Goal: Task Accomplishment & Management: Complete application form

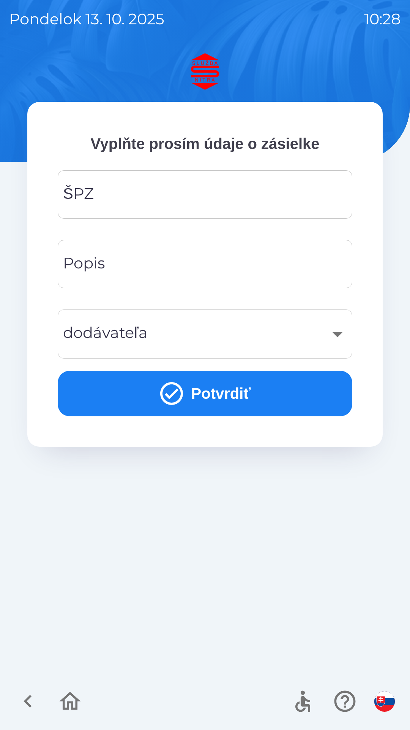
click at [119, 196] on input "ŠPZ" at bounding box center [205, 194] width 277 height 30
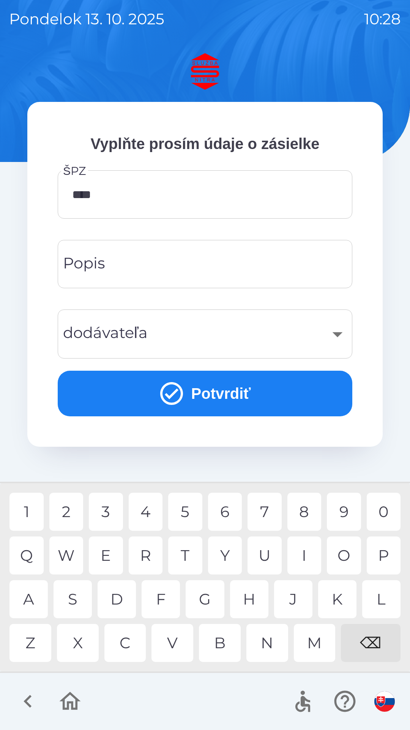
click at [299, 504] on div "8" at bounding box center [305, 512] width 34 height 38
type input "*******"
click at [138, 257] on input "Popis" at bounding box center [205, 264] width 277 height 30
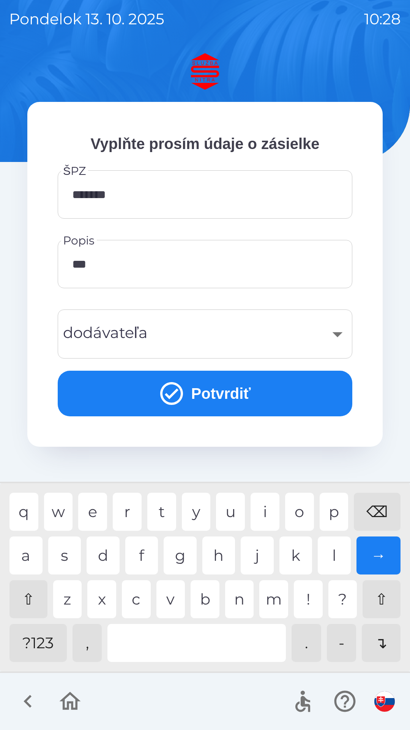
click at [293, 551] on div "k" at bounding box center [296, 555] width 33 height 38
click at [33, 559] on div "a" at bounding box center [26, 555] width 33 height 38
click at [106, 550] on div "d" at bounding box center [103, 555] width 33 height 38
click at [331, 514] on div "p" at bounding box center [334, 512] width 29 height 38
click at [70, 557] on div "s" at bounding box center [64, 555] width 33 height 38
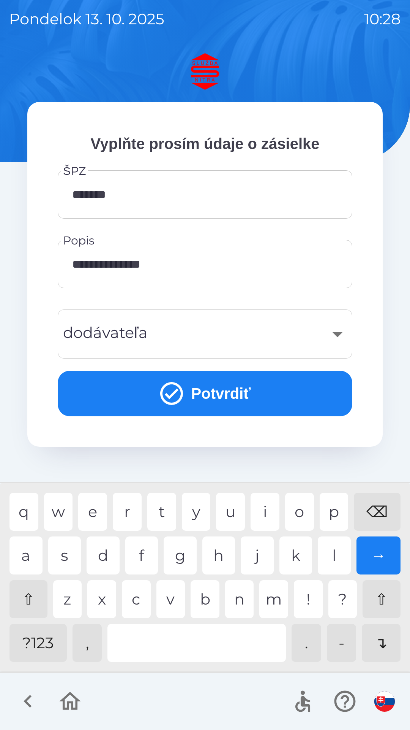
type input "**********"
click at [215, 337] on div "​" at bounding box center [205, 333] width 277 height 31
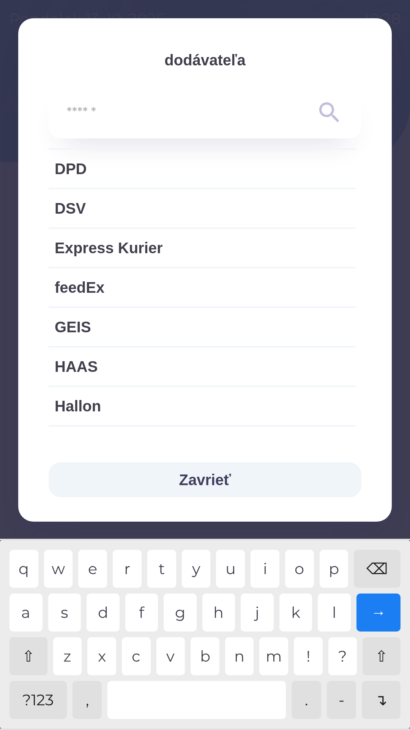
scroll to position [480, 0]
click at [136, 246] on span "Express Kurier" at bounding box center [202, 248] width 295 height 23
type input "***"
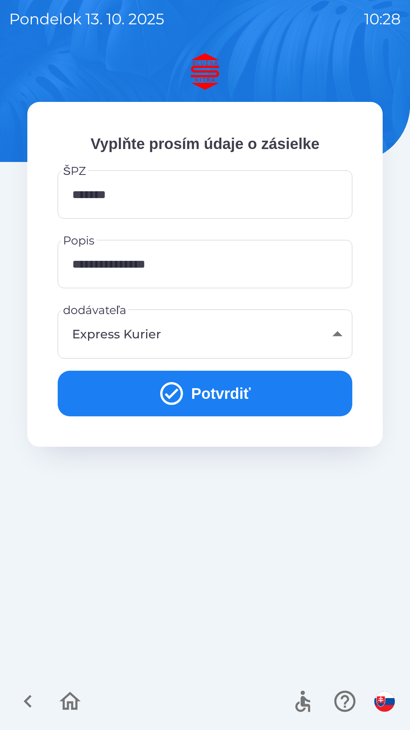
click at [197, 391] on button "Potvrdiť" at bounding box center [205, 394] width 295 height 46
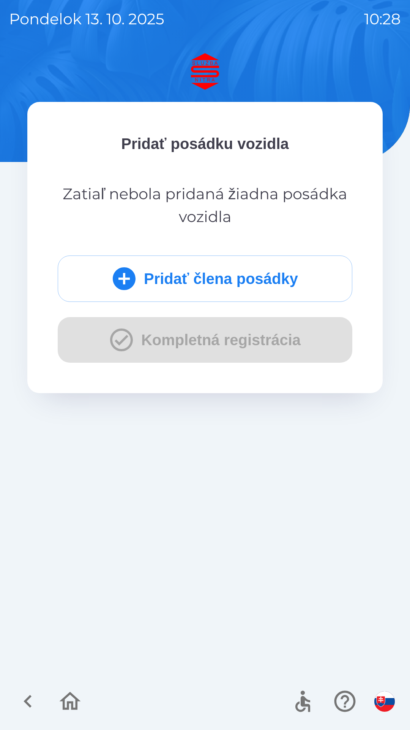
click at [211, 271] on button "Pridať člena posádky" at bounding box center [205, 278] width 295 height 46
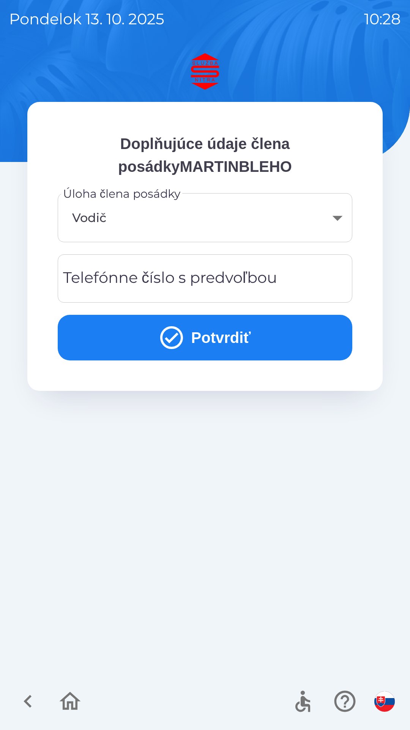
click at [160, 276] on div "Telefónne číslo s predvoľbou Telefónne číslo s predvoľbou" at bounding box center [205, 278] width 295 height 48
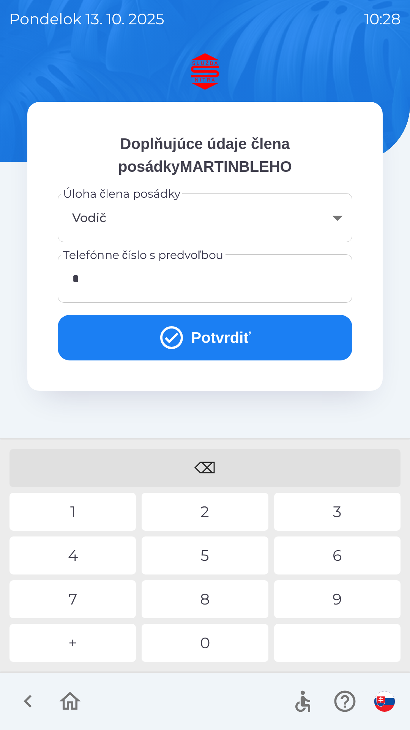
type input "**"
click at [32, 702] on icon "button" at bounding box center [27, 700] width 25 height 25
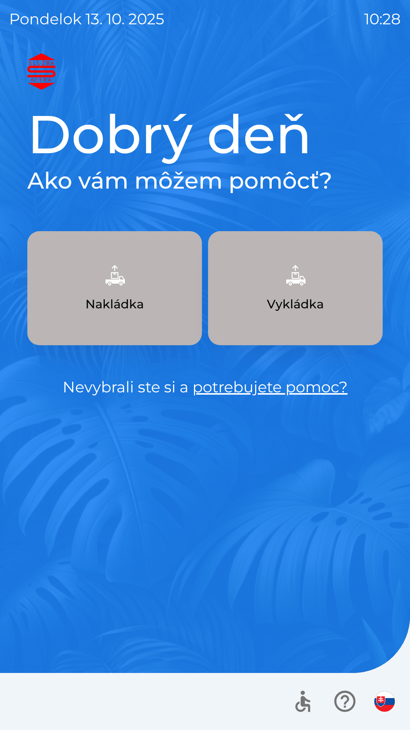
click at [130, 309] on p "Nakládka" at bounding box center [115, 304] width 59 height 18
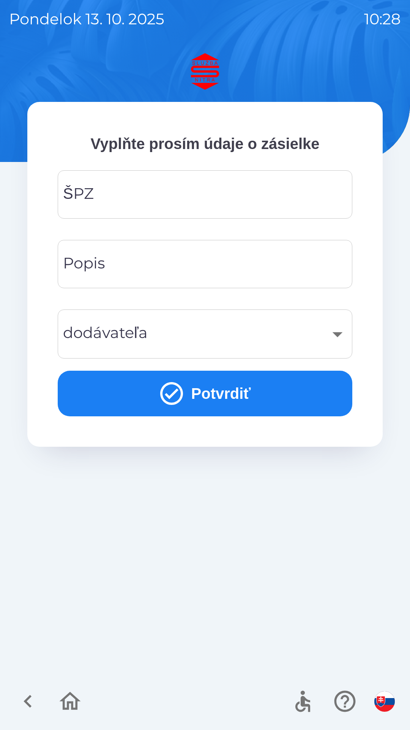
click at [162, 192] on input "ŠPZ" at bounding box center [205, 194] width 277 height 30
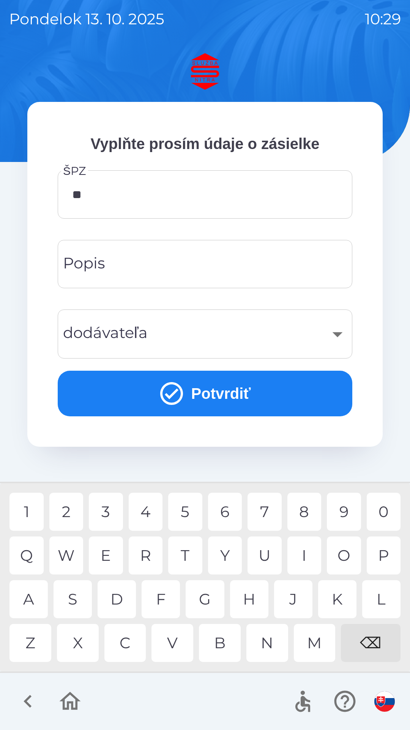
click at [151, 547] on div "R" at bounding box center [146, 555] width 34 height 38
click at [295, 509] on div "8" at bounding box center [305, 512] width 34 height 38
click at [330, 507] on div "9" at bounding box center [344, 512] width 34 height 38
type input "*******"
click at [190, 549] on div "T" at bounding box center [185, 555] width 34 height 38
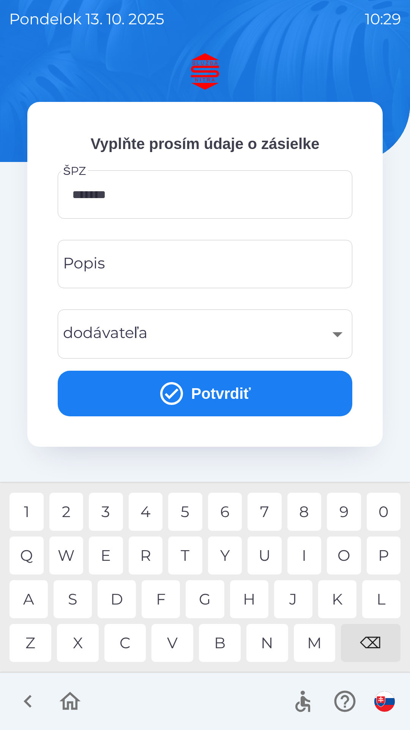
click at [153, 262] on input "Popis" at bounding box center [205, 264] width 277 height 30
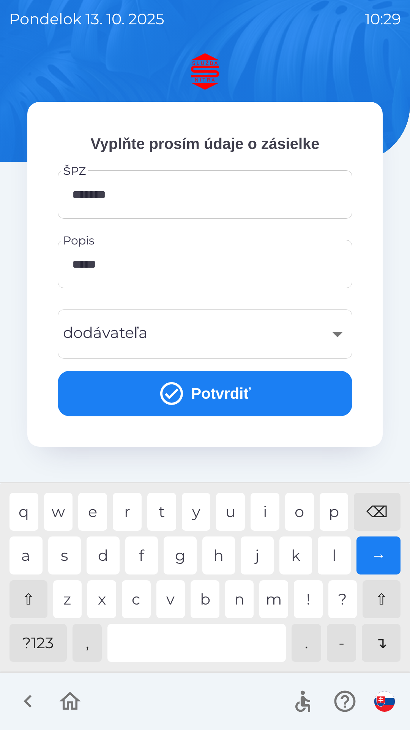
click at [30, 555] on div "a" at bounding box center [26, 555] width 33 height 38
click at [98, 549] on div "d" at bounding box center [103, 555] width 33 height 38
click at [178, 648] on div at bounding box center [197, 643] width 179 height 38
click at [329, 507] on div "p" at bounding box center [334, 512] width 29 height 38
click at [67, 548] on div "s" at bounding box center [64, 555] width 33 height 38
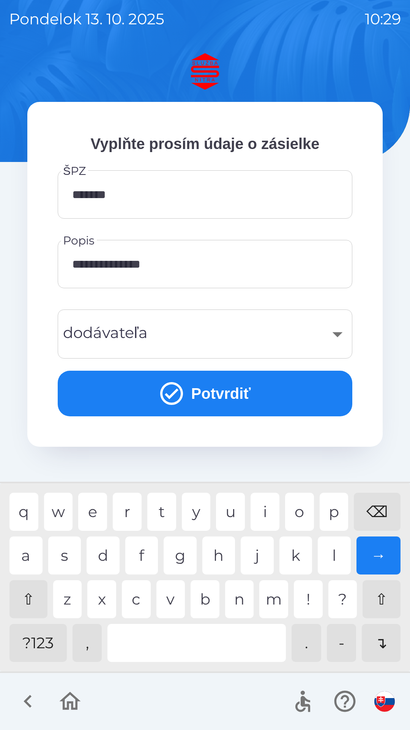
click at [216, 545] on div "h" at bounding box center [219, 555] width 33 height 38
click at [289, 553] on div "k" at bounding box center [296, 555] width 33 height 38
click at [374, 511] on div "⌫" at bounding box center [377, 512] width 47 height 38
type input "**********"
click at [167, 333] on div "​" at bounding box center [205, 333] width 277 height 31
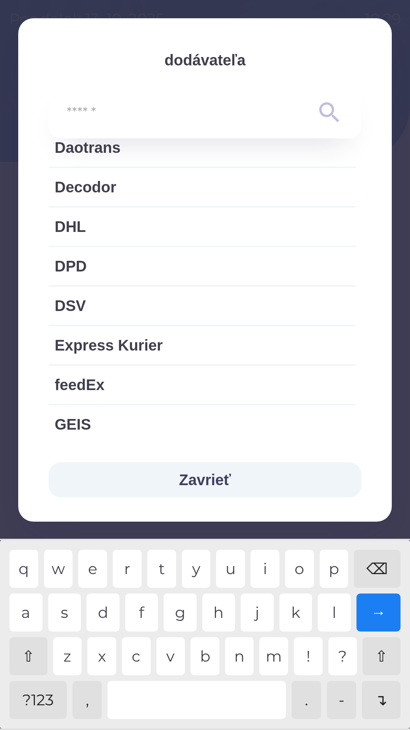
scroll to position [392, 0]
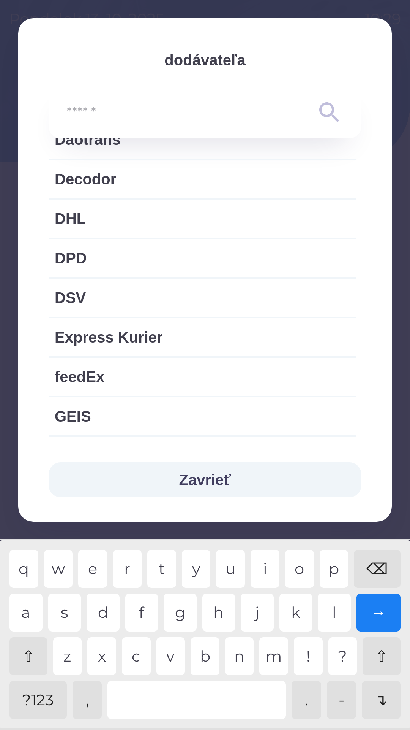
click at [157, 342] on span "Express Kurier" at bounding box center [202, 337] width 295 height 23
type input "***"
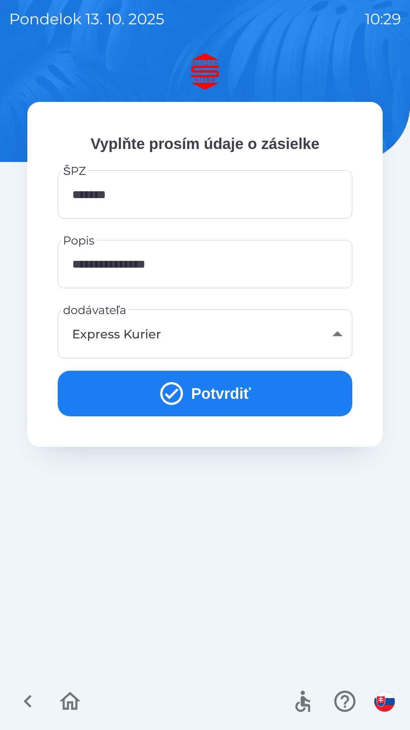
click at [205, 387] on button "Potvrdiť" at bounding box center [205, 394] width 295 height 46
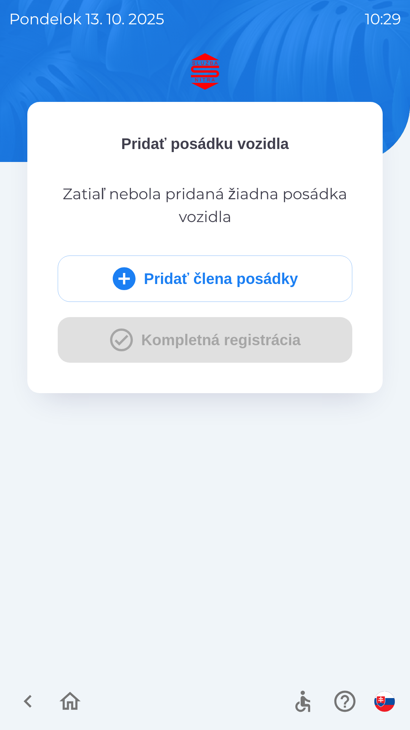
click at [208, 265] on button "Pridať člena posádky" at bounding box center [205, 278] width 295 height 46
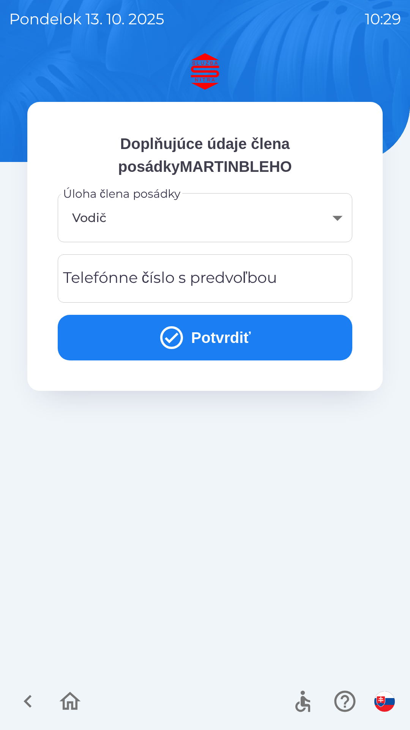
click at [176, 275] on div "Telefónne číslo s predvoľbou Telefónne číslo s predvoľbou" at bounding box center [205, 278] width 295 height 48
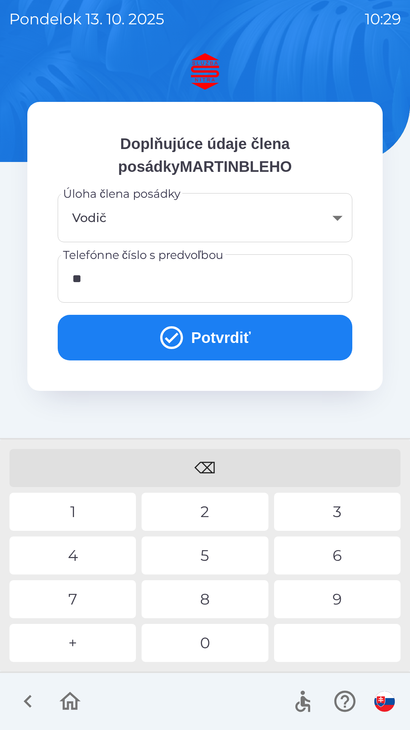
click at [90, 548] on div "4" at bounding box center [73, 555] width 127 height 38
click at [181, 510] on div "2" at bounding box center [205, 512] width 127 height 38
click at [322, 600] on div "9" at bounding box center [337, 599] width 127 height 38
click at [228, 638] on div "0" at bounding box center [205, 643] width 127 height 38
click at [203, 608] on div "8" at bounding box center [205, 599] width 127 height 38
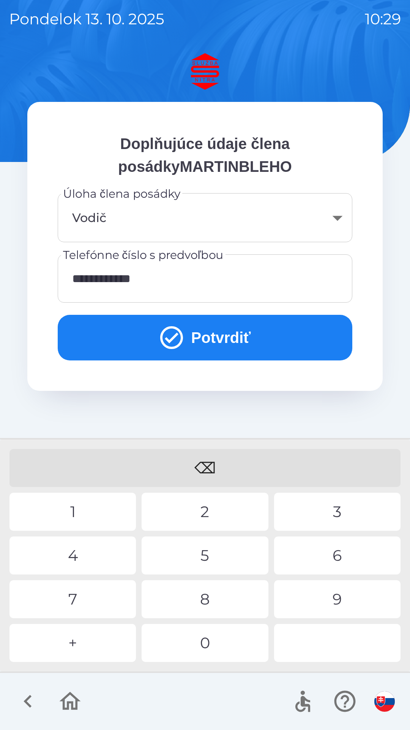
click at [217, 558] on div "5" at bounding box center [205, 555] width 127 height 38
type input "**********"
click at [301, 591] on div "9" at bounding box center [337, 599] width 127 height 38
click at [173, 327] on icon "submit" at bounding box center [171, 337] width 23 height 23
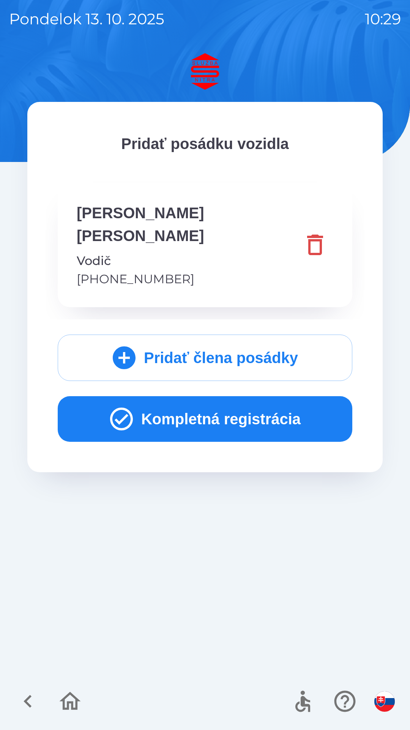
click at [188, 399] on button "Kompletná registrácia" at bounding box center [205, 419] width 295 height 46
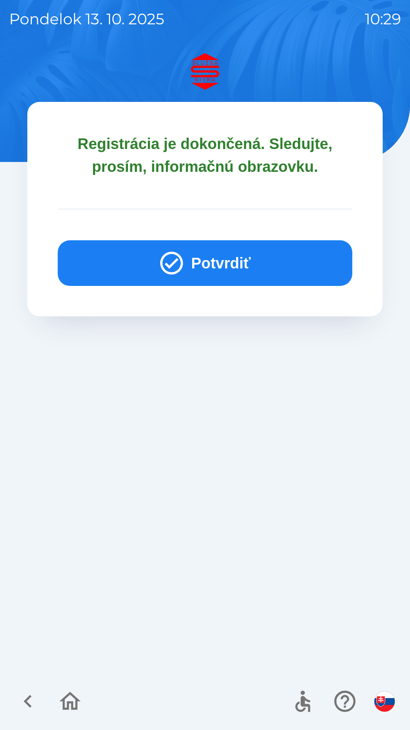
click at [211, 267] on button "Potvrdiť" at bounding box center [205, 263] width 295 height 46
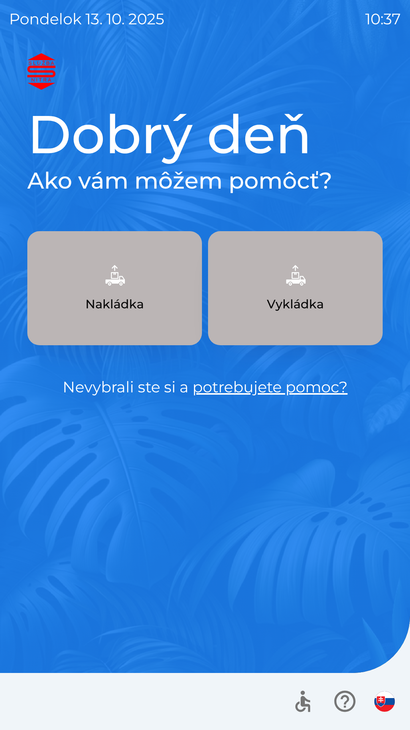
click at [294, 288] on img "button" at bounding box center [295, 274] width 33 height 33
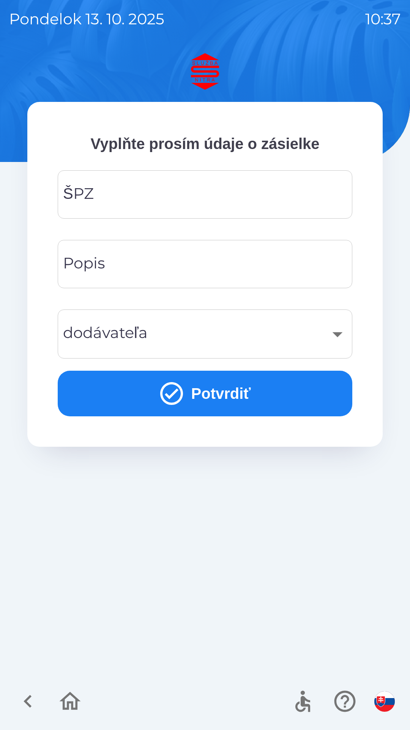
click at [181, 196] on input "ŠPZ" at bounding box center [205, 194] width 277 height 30
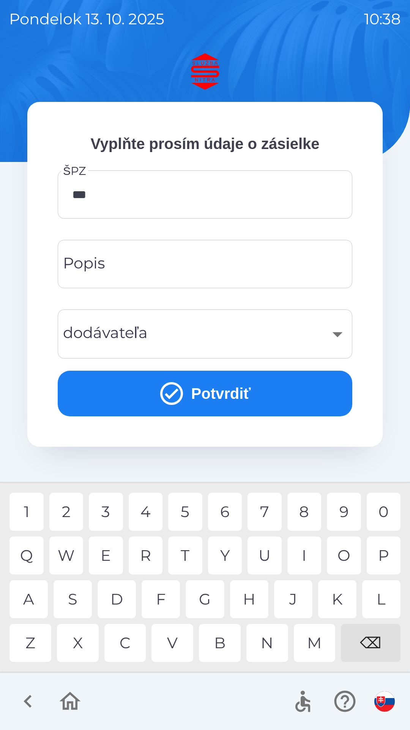
click at [111, 513] on div "3" at bounding box center [106, 512] width 34 height 38
click at [189, 519] on div "5" at bounding box center [185, 512] width 34 height 38
click at [372, 512] on div "0" at bounding box center [384, 512] width 34 height 38
type input "*******"
click at [169, 263] on input "Popis" at bounding box center [205, 264] width 277 height 30
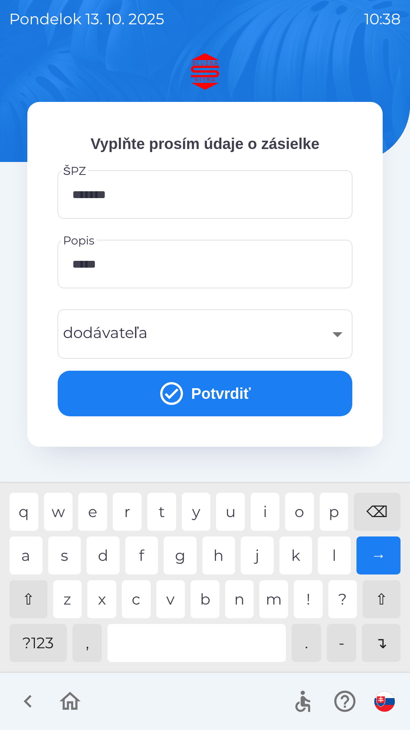
type input "******"
click at [195, 510] on div "y" at bounding box center [196, 512] width 29 height 38
click at [253, 331] on div "​" at bounding box center [205, 333] width 277 height 31
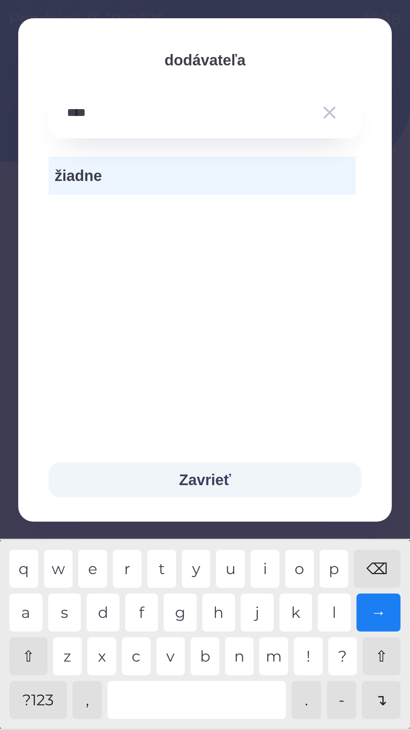
click at [27, 609] on div "a" at bounding box center [26, 612] width 33 height 38
type input "******"
click at [296, 564] on div "o" at bounding box center [299, 569] width 29 height 38
click at [247, 482] on button "Zavrieť" at bounding box center [205, 479] width 313 height 35
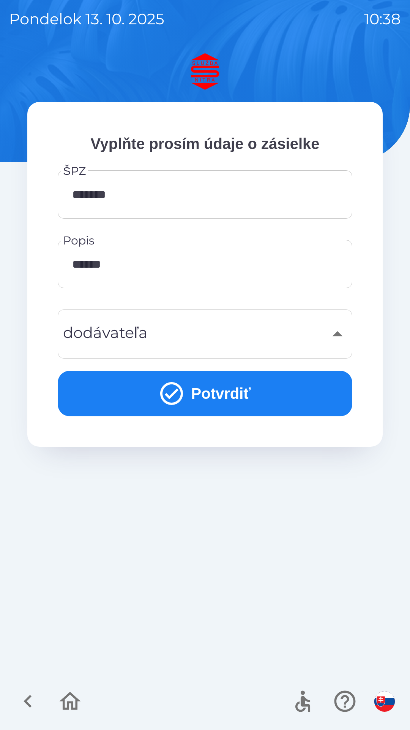
click at [336, 333] on div "​" at bounding box center [205, 333] width 277 height 31
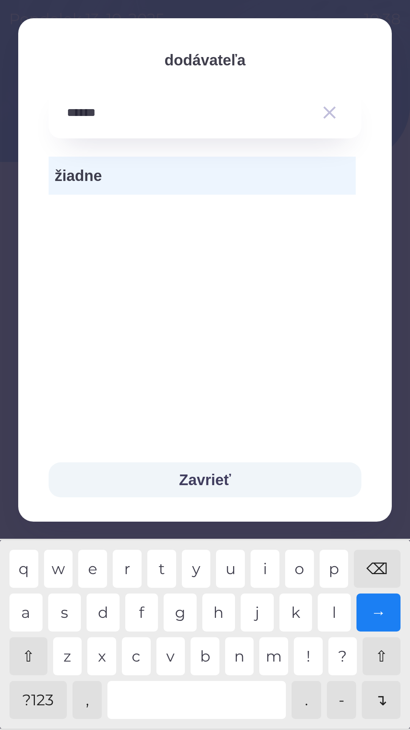
click at [117, 118] on input "******" at bounding box center [190, 112] width 246 height 21
click at [121, 181] on span "žiadne" at bounding box center [202, 175] width 295 height 23
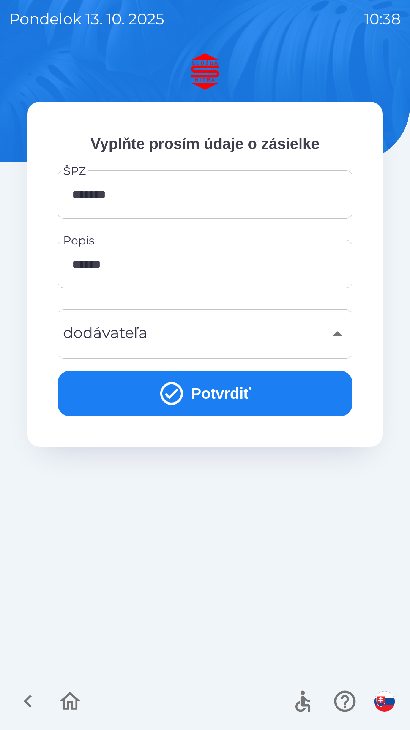
click at [218, 392] on button "Potvrdiť" at bounding box center [205, 394] width 295 height 46
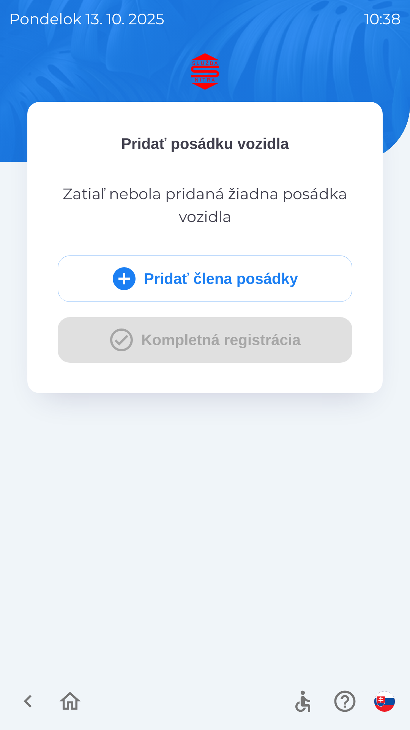
click at [214, 345] on div "Pridať člena posádky Kompletná registrácia" at bounding box center [205, 308] width 295 height 107
click at [219, 352] on div "Pridať člena posádky Kompletná registrácia" at bounding box center [205, 308] width 295 height 107
click at [204, 282] on button "Pridať člena posádky" at bounding box center [205, 278] width 295 height 46
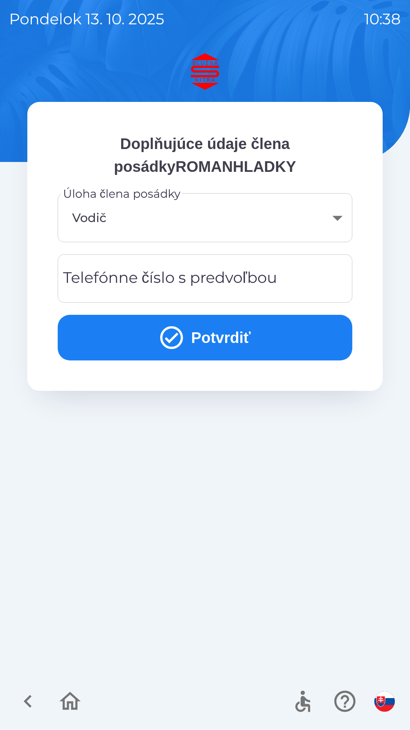
click at [329, 224] on body "[DATE] 10:38 Doplňujúce údaje člena posádkyROMANHLADKY Úloha člena posádky Vodi…" at bounding box center [205, 365] width 410 height 730
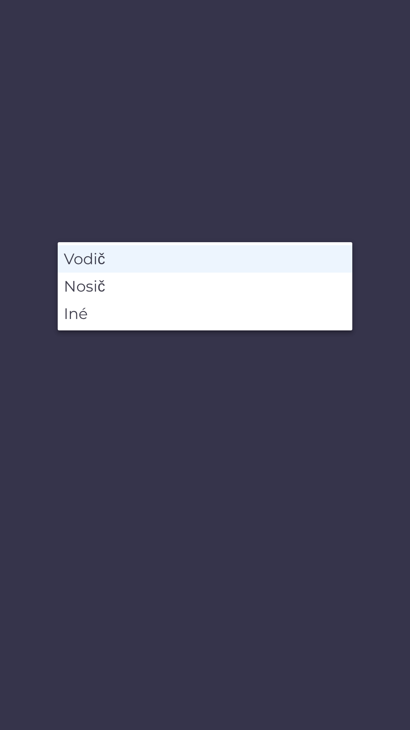
click at [222, 260] on li "Vodič" at bounding box center [205, 258] width 295 height 27
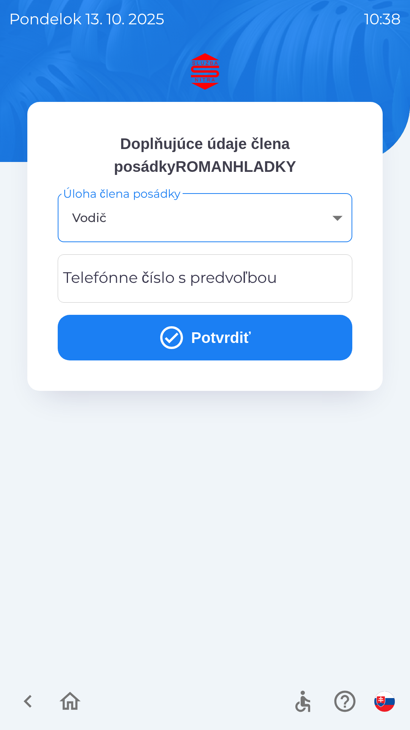
click at [173, 271] on div "Telefónne číslo s predvoľbou Telefónne číslo s predvoľbou" at bounding box center [205, 278] width 295 height 48
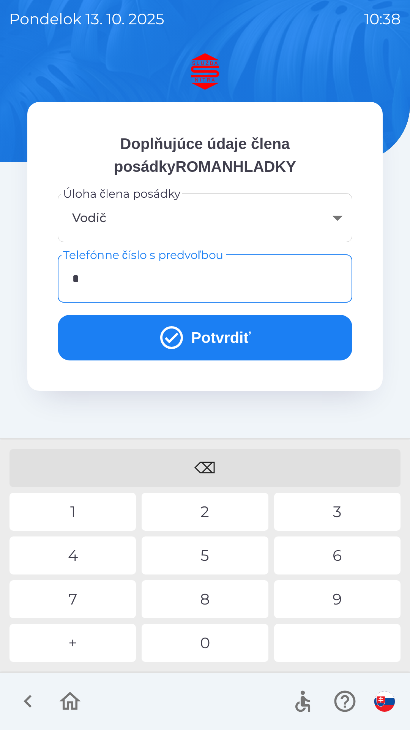
click at [208, 639] on div "0" at bounding box center [205, 643] width 127 height 38
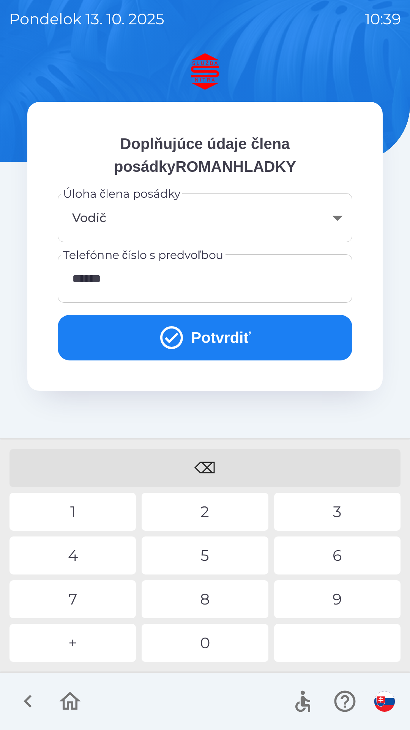
click at [330, 596] on div "9" at bounding box center [337, 599] width 127 height 38
click at [83, 561] on div "4" at bounding box center [73, 555] width 127 height 38
click at [322, 602] on div "9" at bounding box center [337, 599] width 127 height 38
click at [234, 337] on button "Potvrdiť" at bounding box center [205, 338] width 295 height 46
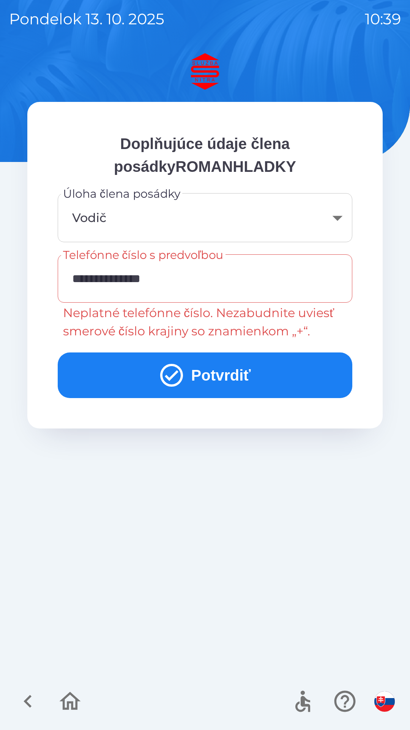
click at [85, 279] on input "**********" at bounding box center [205, 278] width 277 height 30
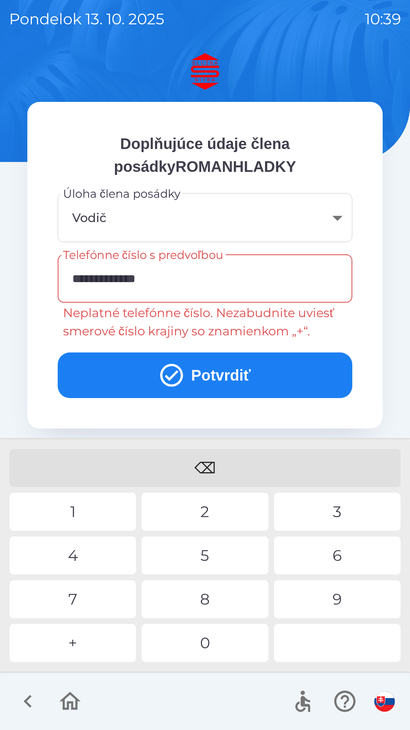
click at [204, 467] on div "⌫" at bounding box center [205, 468] width 391 height 38
click at [209, 468] on div "⌫" at bounding box center [205, 468] width 391 height 38
click at [87, 274] on input "**********" at bounding box center [205, 278] width 277 height 30
click at [201, 461] on div "⌫" at bounding box center [205, 468] width 391 height 38
click at [206, 463] on div "⌫" at bounding box center [205, 468] width 391 height 38
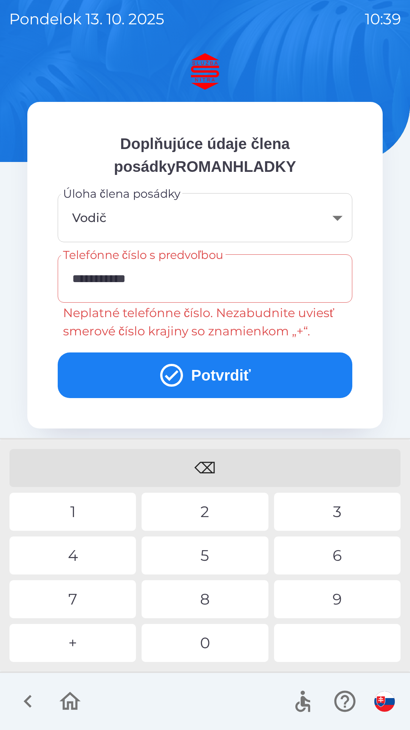
click at [89, 641] on div "+" at bounding box center [73, 643] width 127 height 38
click at [155, 274] on input "**********" at bounding box center [205, 278] width 277 height 30
type input "**********"
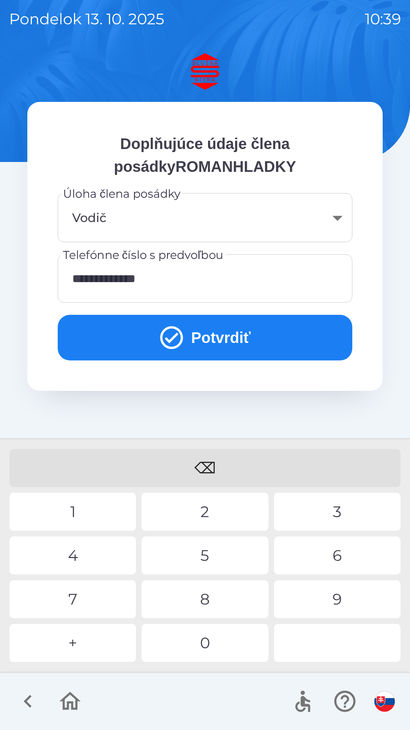
click at [208, 340] on button "Potvrdiť" at bounding box center [205, 338] width 295 height 46
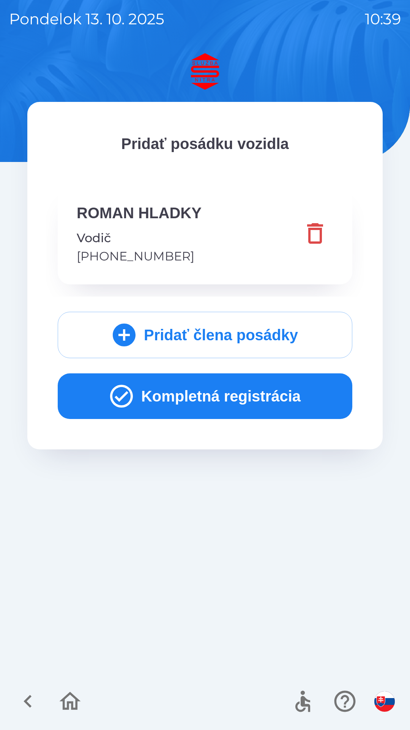
click at [220, 399] on button "Kompletná registrácia" at bounding box center [205, 396] width 295 height 46
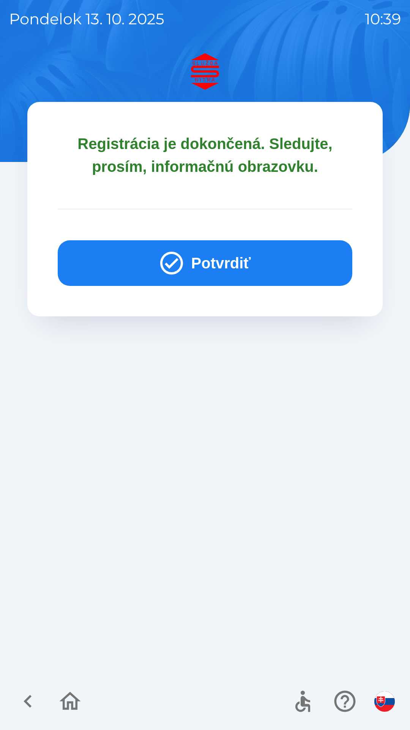
click at [206, 250] on button "Potvrdiť" at bounding box center [205, 263] width 295 height 46
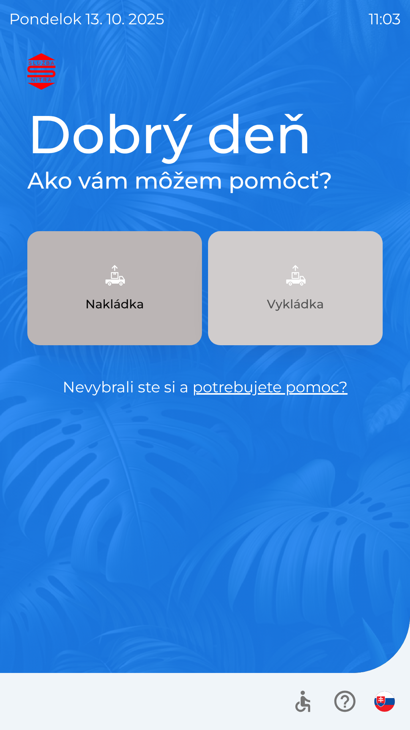
click at [296, 302] on p "Vykládka" at bounding box center [295, 304] width 57 height 18
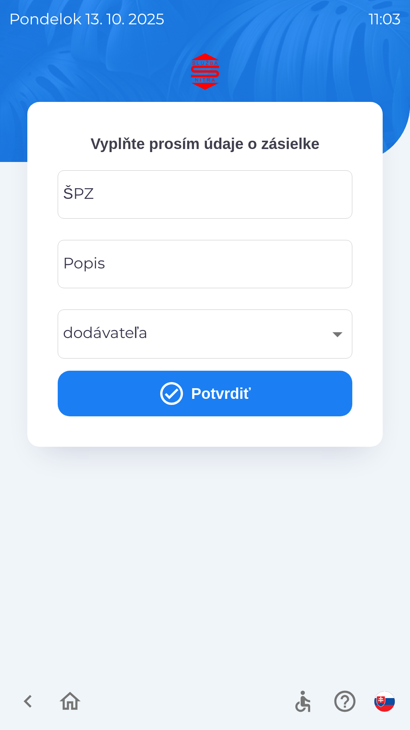
click at [158, 189] on input "ŠPZ" at bounding box center [205, 194] width 277 height 30
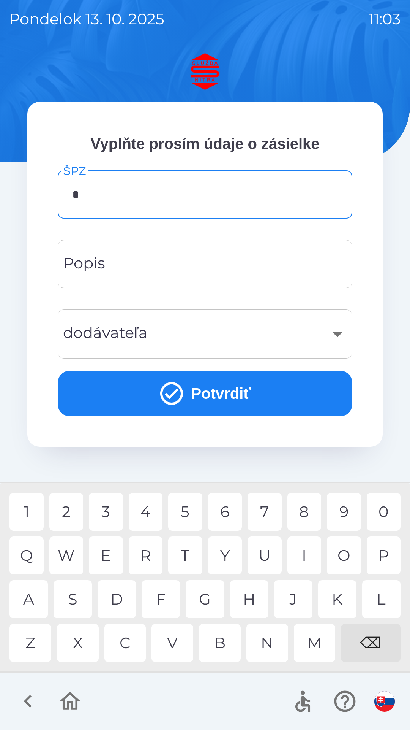
click at [384, 555] on div "P" at bounding box center [384, 555] width 34 height 38
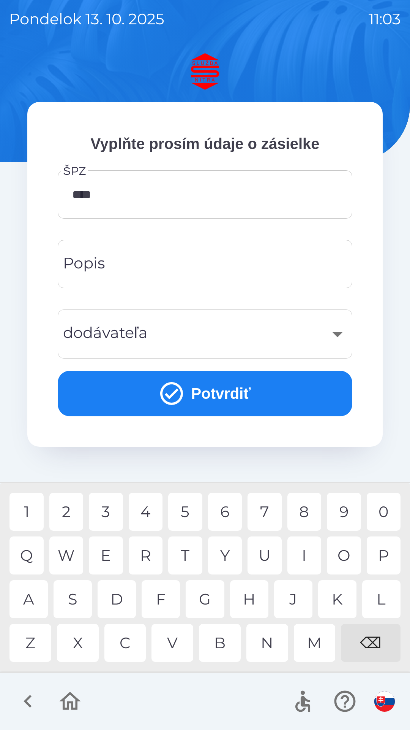
click at [229, 506] on div "6" at bounding box center [225, 512] width 34 height 38
click at [185, 513] on div "5" at bounding box center [185, 512] width 34 height 38
click at [130, 644] on div "C" at bounding box center [126, 643] width 42 height 38
type input "*******"
click at [181, 261] on input "Popis" at bounding box center [205, 264] width 277 height 30
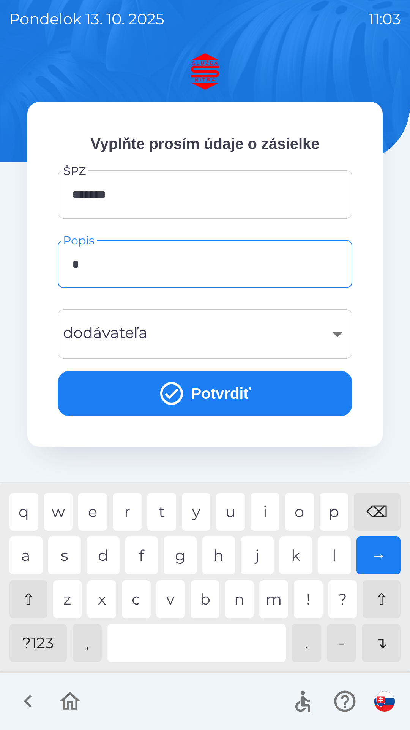
click at [271, 602] on div "m" at bounding box center [274, 599] width 29 height 38
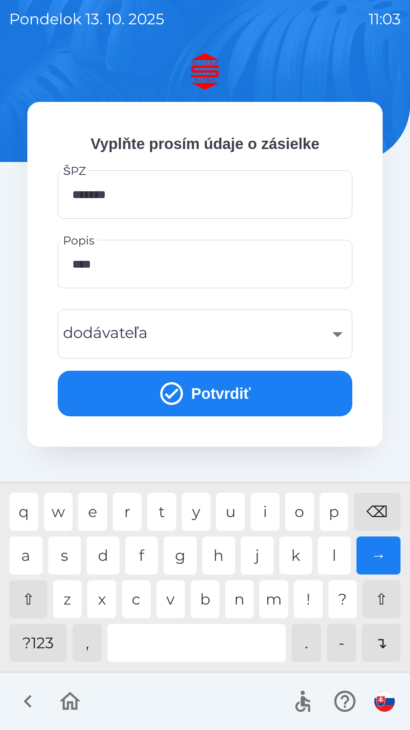
click at [95, 511] on div "e" at bounding box center [92, 512] width 29 height 38
click at [272, 507] on div "i" at bounding box center [265, 512] width 29 height 38
click at [32, 546] on div "a" at bounding box center [26, 555] width 33 height 38
type input "********"
click at [336, 553] on div "l" at bounding box center [334, 555] width 33 height 38
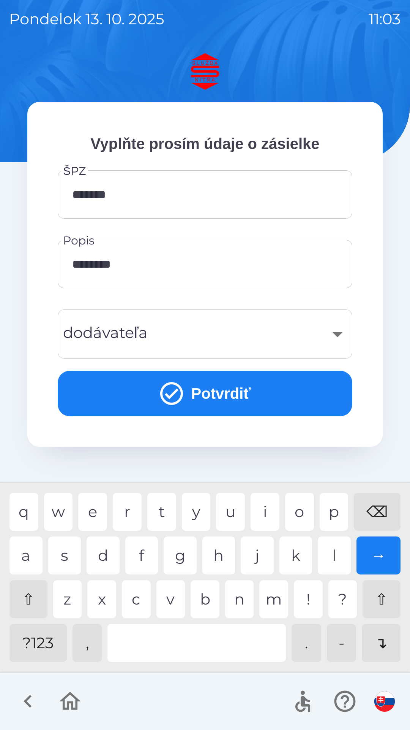
click at [205, 334] on div "​" at bounding box center [205, 333] width 277 height 31
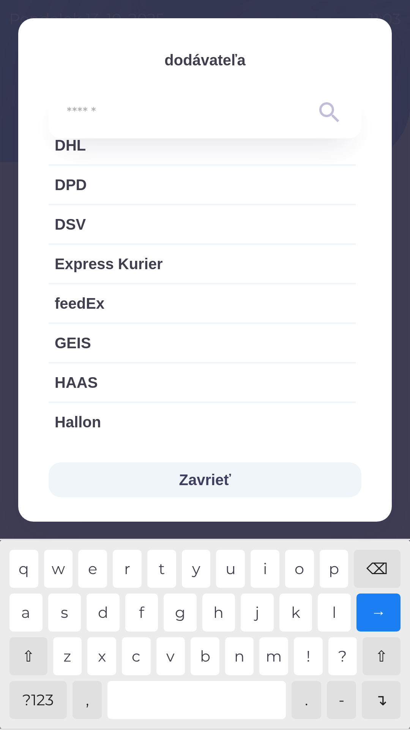
scroll to position [469, 0]
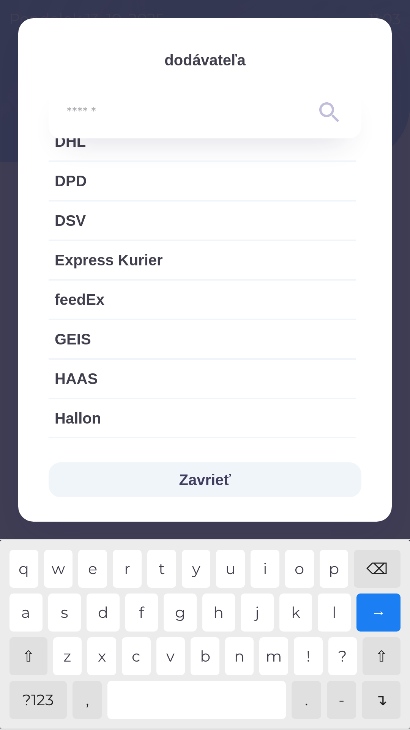
click at [227, 268] on span "Express Kurier" at bounding box center [202, 260] width 295 height 23
type input "***"
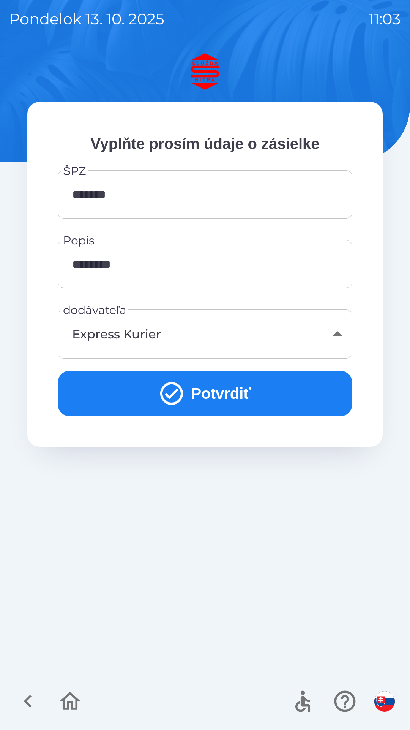
click at [228, 395] on button "Potvrdiť" at bounding box center [205, 394] width 295 height 46
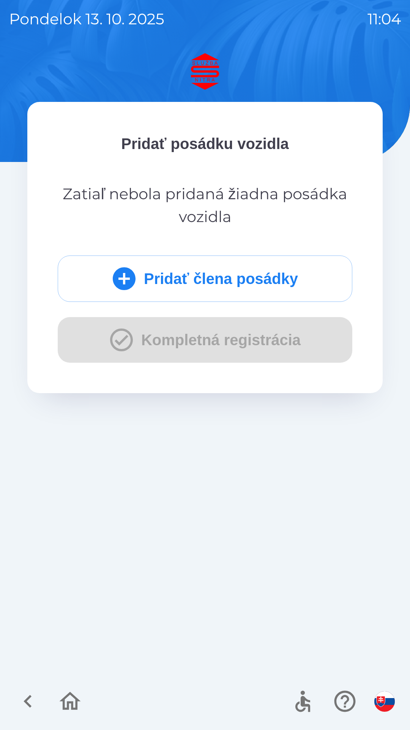
click at [264, 346] on div "Pridať člena posádky Kompletná registrácia" at bounding box center [205, 308] width 295 height 107
click at [241, 341] on div "Pridať člena posádky Kompletná registrácia" at bounding box center [205, 308] width 295 height 107
click at [219, 211] on p "Zatiaľ nebola pridaná žiadna posádka vozidla" at bounding box center [205, 205] width 295 height 46
click at [295, 53] on img at bounding box center [205, 71] width 356 height 36
click at [275, 444] on div "Pridať posádku vozidla Zatiaľ nebola pridaná žiadna posádka vozidla Pridať člen…" at bounding box center [205, 391] width 392 height 676
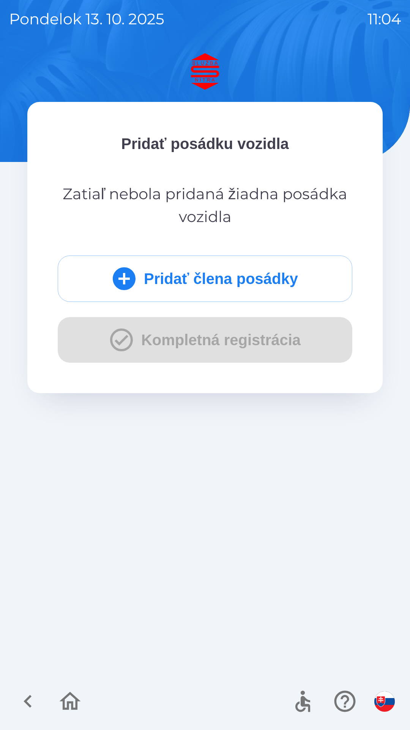
click at [259, 477] on div "Pridať posádku vozidla Zatiaľ nebola pridaná žiadna posádka vozidla Pridať člen…" at bounding box center [205, 391] width 392 height 676
click at [110, 344] on div "Pridať člena posádky Kompletná registrácia" at bounding box center [205, 308] width 295 height 107
click at [32, 705] on icon "button" at bounding box center [27, 700] width 25 height 25
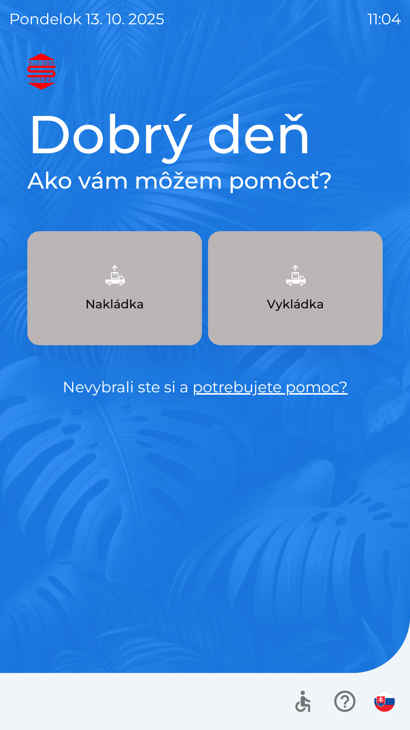
click at [255, 147] on h1 "Dobrý deň" at bounding box center [205, 134] width 356 height 65
click at [258, 187] on h2 "Ako vám môžem pomôcť?" at bounding box center [205, 180] width 356 height 28
click at [158, 390] on p "Nevybrali ste si a potrebujete pomoc?" at bounding box center [205, 386] width 356 height 23
click at [242, 389] on link "potrebujete pomoc?" at bounding box center [270, 386] width 155 height 19
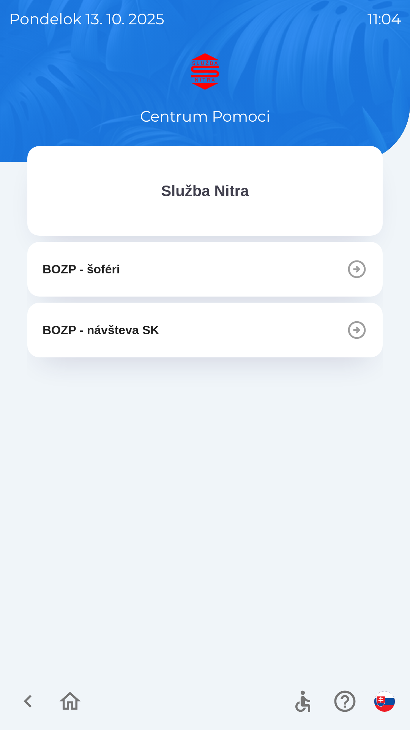
click at [32, 703] on icon "button" at bounding box center [27, 700] width 25 height 25
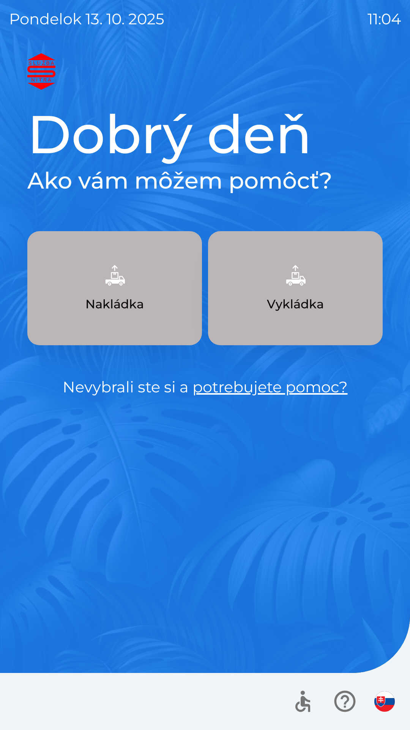
click at [298, 300] on p "Vykládka" at bounding box center [295, 304] width 57 height 18
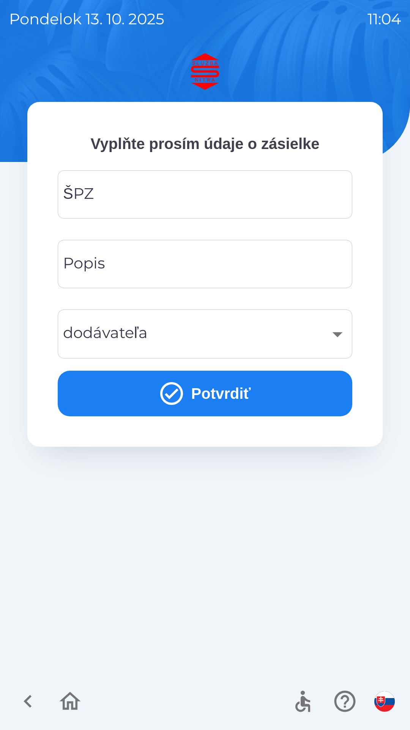
click at [226, 192] on input "ŠPZ" at bounding box center [205, 194] width 277 height 30
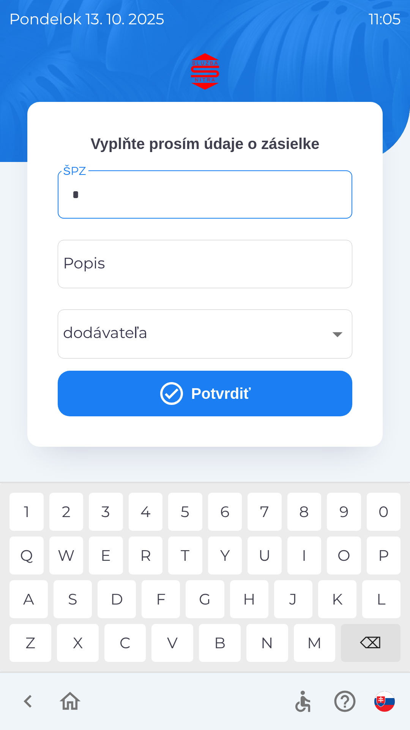
click at [382, 553] on div "P" at bounding box center [384, 555] width 34 height 38
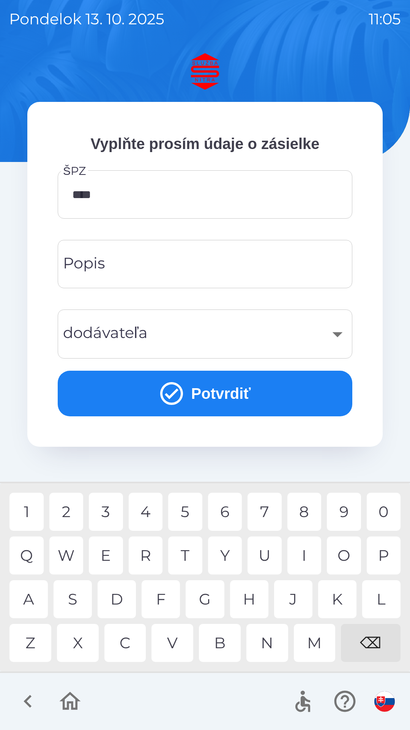
click at [227, 511] on div "6" at bounding box center [225, 512] width 34 height 38
click at [187, 514] on div "5" at bounding box center [185, 512] width 34 height 38
type input "*******"
click at [198, 268] on input "Popis" at bounding box center [205, 264] width 277 height 30
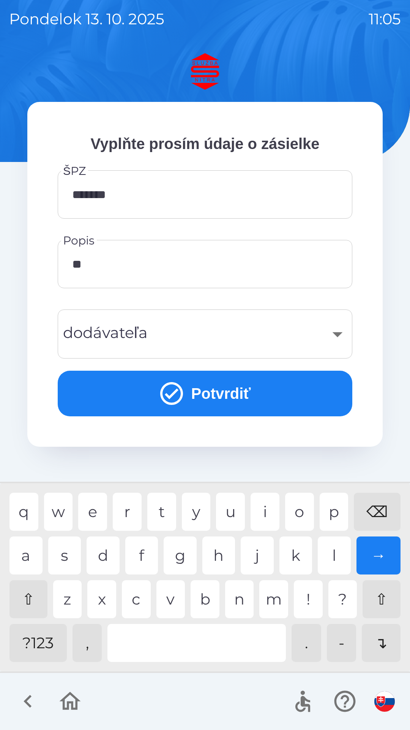
click at [30, 555] on div "a" at bounding box center [26, 555] width 33 height 38
click at [166, 509] on div "t" at bounding box center [161, 512] width 29 height 38
click at [91, 513] on div "e" at bounding box center [92, 512] width 29 height 38
click at [124, 510] on div "r" at bounding box center [127, 512] width 29 height 38
click at [270, 512] on div "i" at bounding box center [265, 512] width 29 height 38
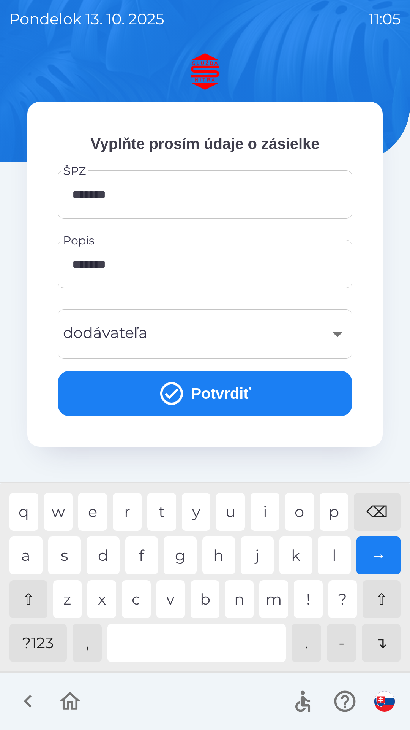
type input "********"
click at [199, 337] on div "​" at bounding box center [205, 333] width 277 height 31
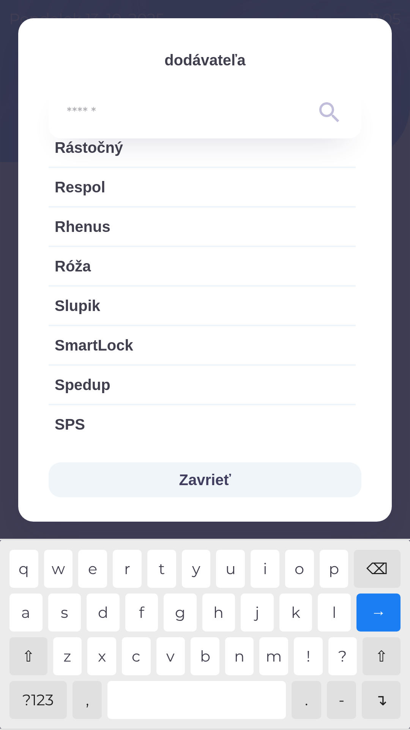
scroll to position [1250, 0]
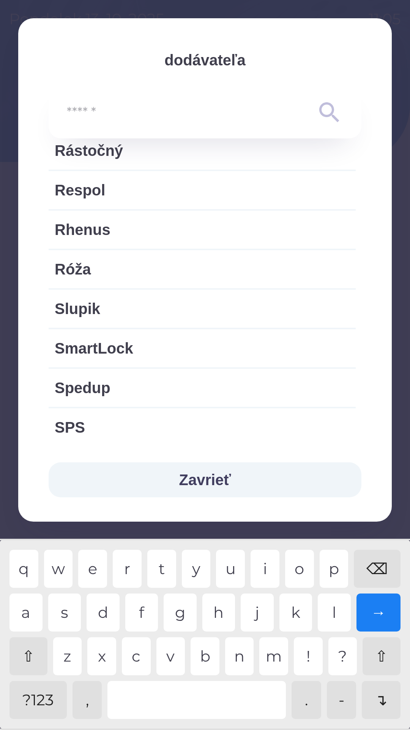
click at [165, 233] on span "Rhenus" at bounding box center [202, 229] width 295 height 23
type input "***"
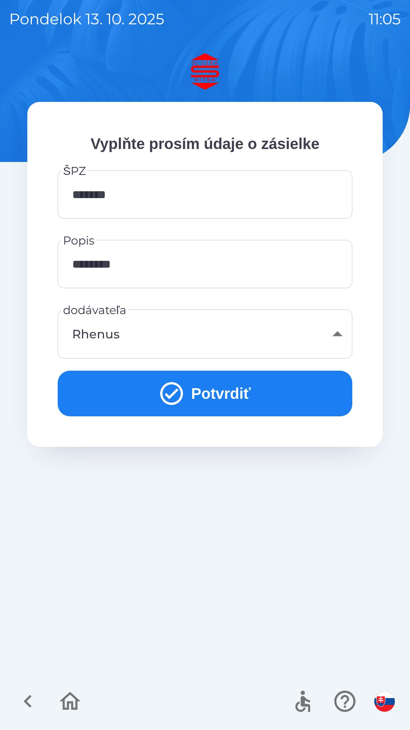
click at [234, 396] on button "Potvrdiť" at bounding box center [205, 394] width 295 height 46
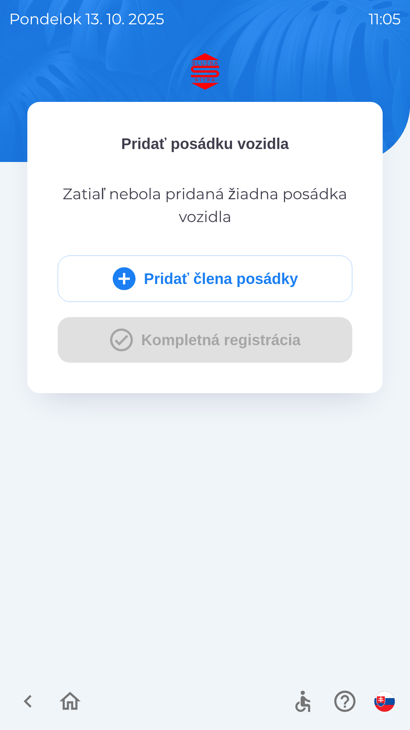
click at [235, 341] on div "Pridať člena posádky Kompletná registrácia" at bounding box center [205, 308] width 295 height 107
click at [116, 343] on div "Pridať člena posádky Kompletná registrácia" at bounding box center [205, 308] width 295 height 107
click at [119, 340] on div "Pridať člena posádky Kompletná registrácia" at bounding box center [205, 308] width 295 height 107
click at [209, 72] on img at bounding box center [205, 71] width 356 height 36
click at [120, 334] on div "Pridať člena posádky Kompletná registrácia" at bounding box center [205, 308] width 295 height 107
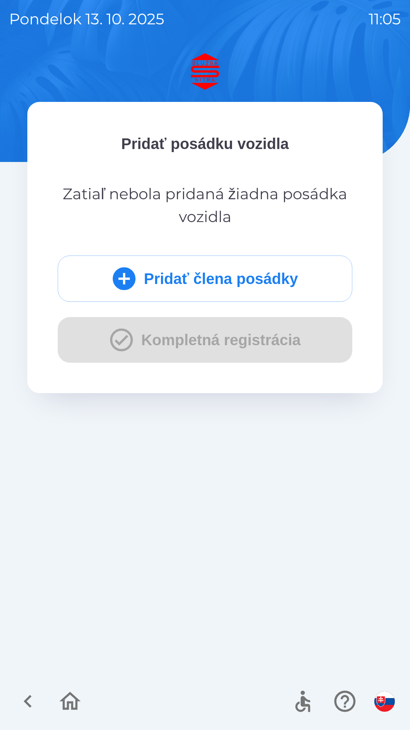
click at [113, 342] on div "Pridať člena posádky Kompletná registrácia" at bounding box center [205, 308] width 295 height 107
click at [204, 341] on div "Pridať člena posádky Kompletná registrácia" at bounding box center [205, 308] width 295 height 107
click at [199, 339] on div "Pridať člena posádky Kompletná registrácia" at bounding box center [205, 308] width 295 height 107
click at [188, 341] on div "Pridať člena posádky Kompletná registrácia" at bounding box center [205, 308] width 295 height 107
click at [154, 275] on button "Pridať člena posádky" at bounding box center [205, 278] width 295 height 46
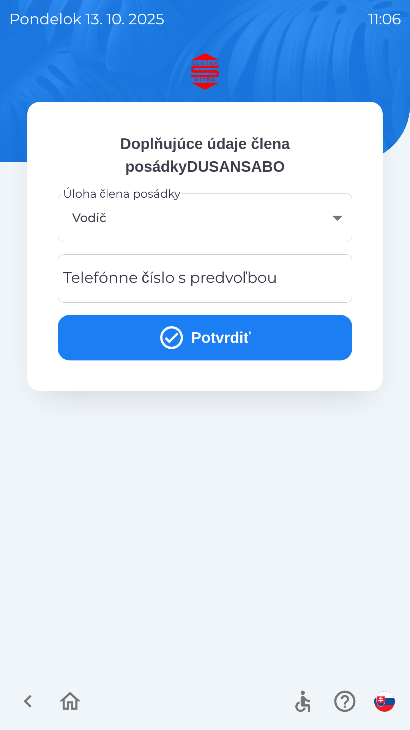
click at [209, 218] on body "[DATE] 11:06 Doplňujúce údaje člena posádkyDUSANSABO Úloha člena posádky Vodič …" at bounding box center [205, 365] width 410 height 730
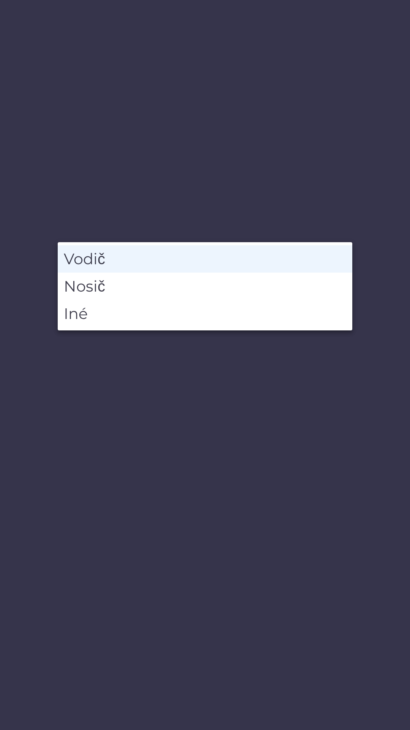
click at [154, 258] on li "Vodič" at bounding box center [205, 258] width 295 height 27
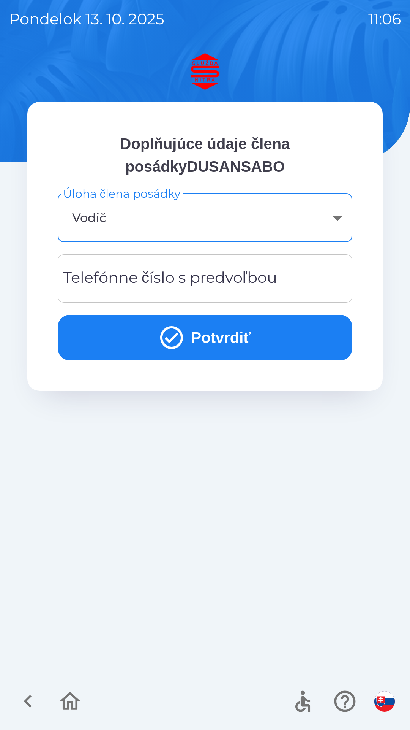
click at [160, 227] on body "[DATE] 11:06 Doplňujúce údaje člena posádkyDUSANSABO Úloha člena posádky Vodič …" at bounding box center [205, 365] width 410 height 730
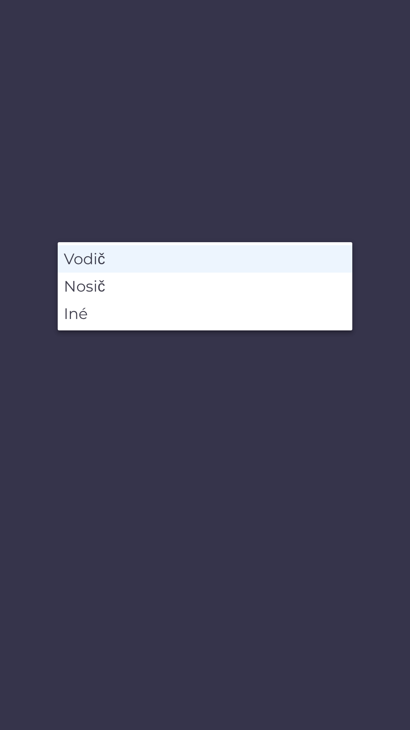
click at [143, 263] on li "Vodič" at bounding box center [205, 258] width 295 height 27
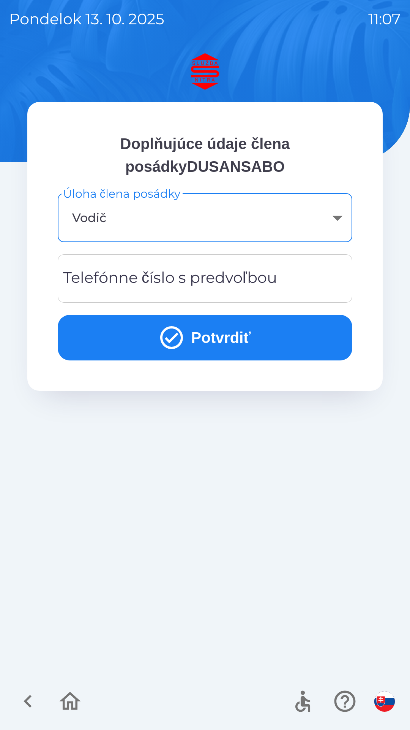
click at [227, 283] on div "Telefónne číslo s predvoľbou Telefónne číslo s predvoľbou" at bounding box center [205, 278] width 295 height 48
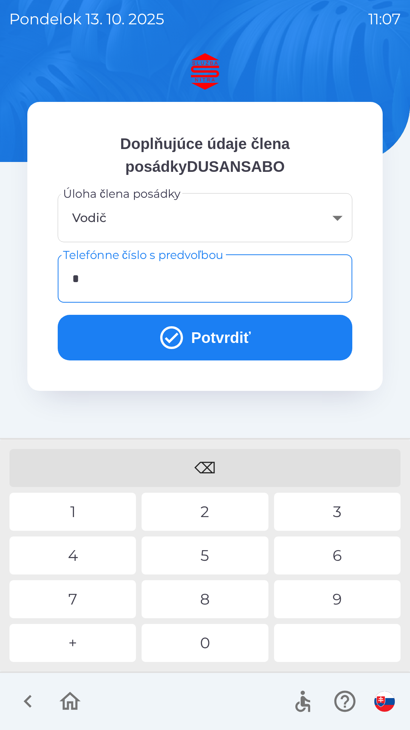
click at [82, 642] on div "+" at bounding box center [73, 643] width 127 height 38
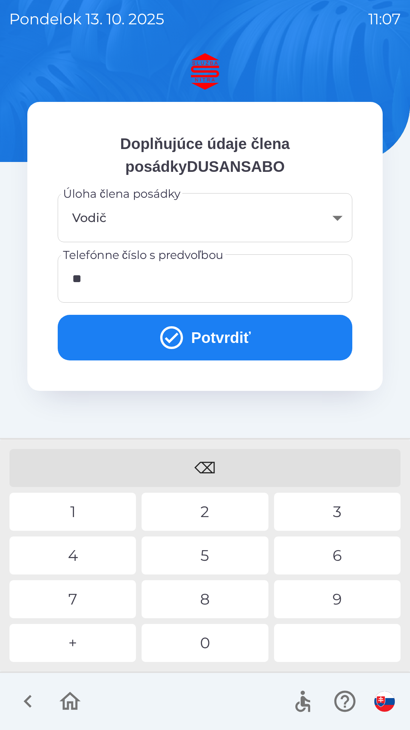
click at [77, 557] on div "4" at bounding box center [73, 555] width 127 height 38
click at [76, 513] on div "1" at bounding box center [73, 512] width 127 height 38
click at [337, 598] on div "9" at bounding box center [337, 599] width 127 height 38
click at [214, 556] on div "5" at bounding box center [205, 555] width 127 height 38
click at [76, 603] on div "7" at bounding box center [73, 599] width 127 height 38
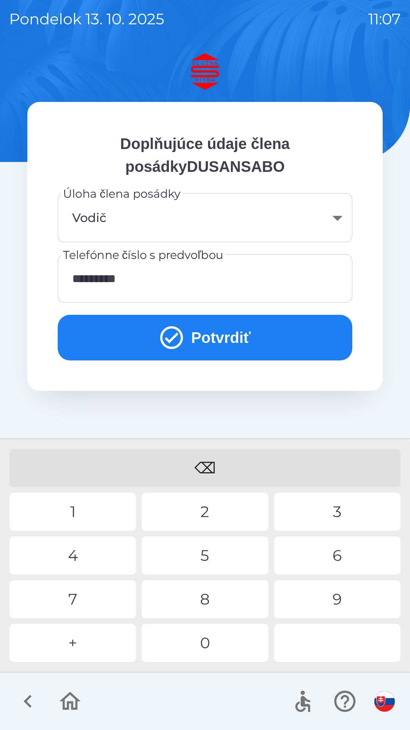
click at [339, 596] on div "9" at bounding box center [337, 599] width 127 height 38
click at [207, 555] on div "5" at bounding box center [205, 555] width 127 height 38
click at [341, 555] on div "6" at bounding box center [337, 555] width 127 height 38
click at [204, 556] on div "5" at bounding box center [205, 555] width 127 height 38
type input "**********"
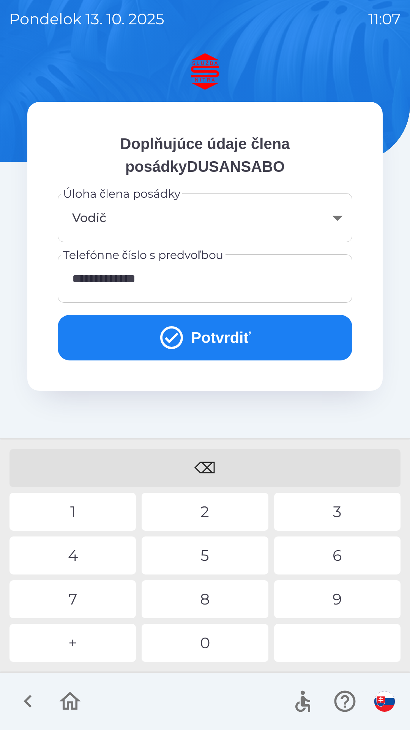
click at [77, 555] on div "4" at bounding box center [73, 555] width 127 height 38
click at [212, 340] on button "Potvrdiť" at bounding box center [205, 338] width 295 height 46
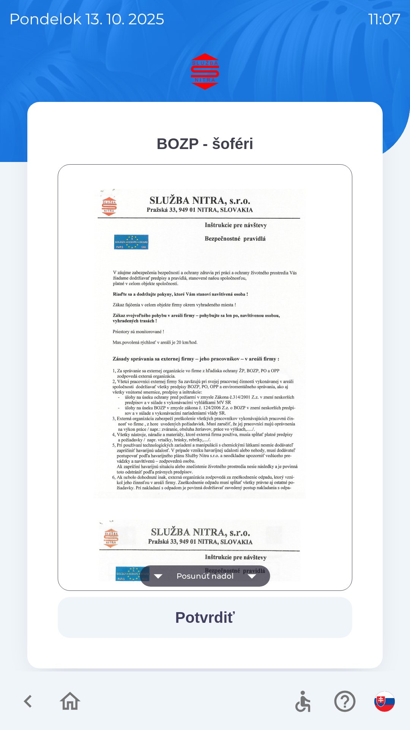
click at [215, 618] on button "Potvrdiť" at bounding box center [205, 617] width 295 height 41
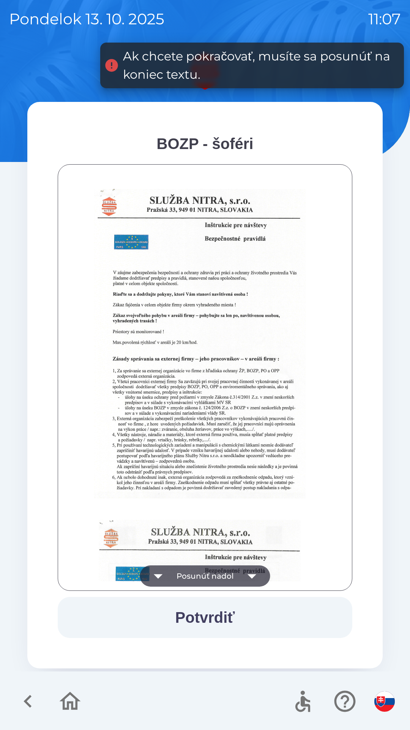
click at [203, 621] on button "Potvrdiť" at bounding box center [205, 617] width 295 height 41
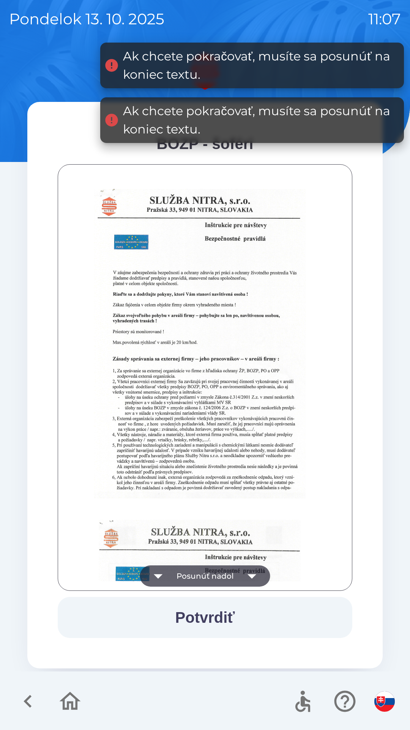
click at [208, 616] on button "Potvrdiť" at bounding box center [205, 617] width 295 height 41
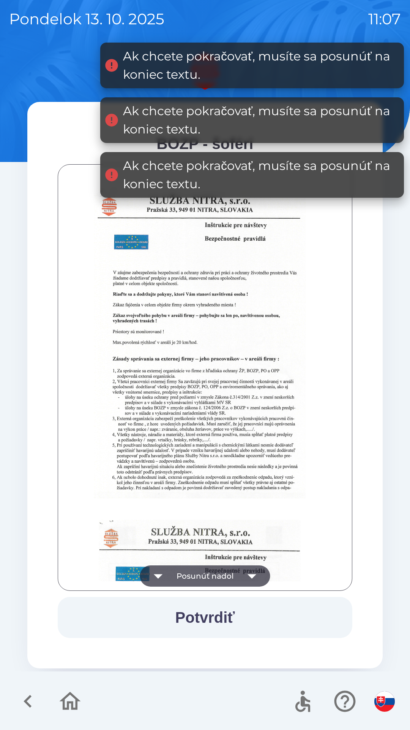
click at [211, 617] on button "Potvrdiť" at bounding box center [205, 617] width 295 height 41
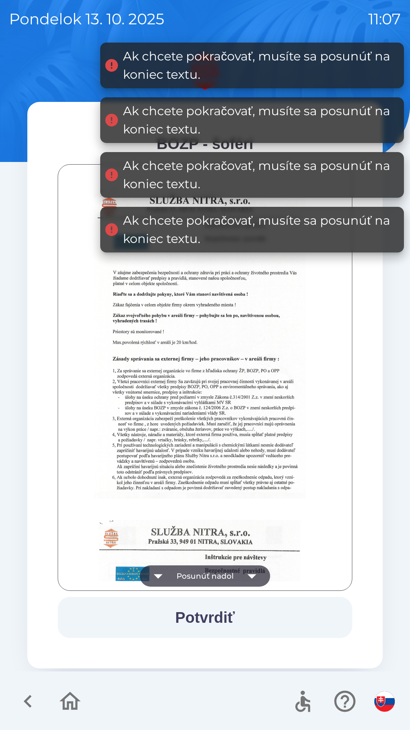
click at [214, 619] on button "Potvrdiť" at bounding box center [205, 617] width 295 height 41
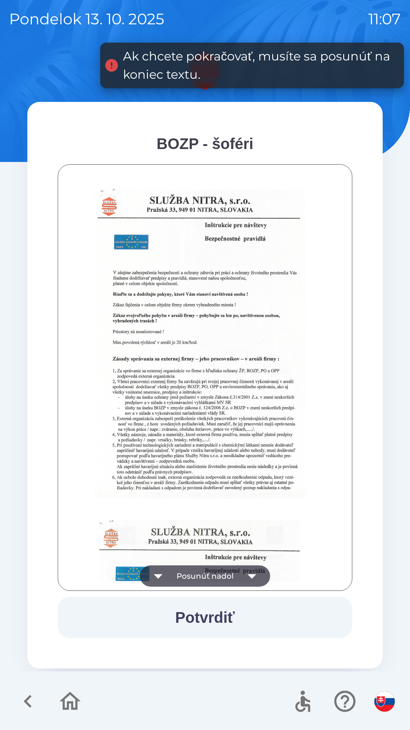
click at [207, 616] on button "Potvrdiť" at bounding box center [205, 617] width 295 height 41
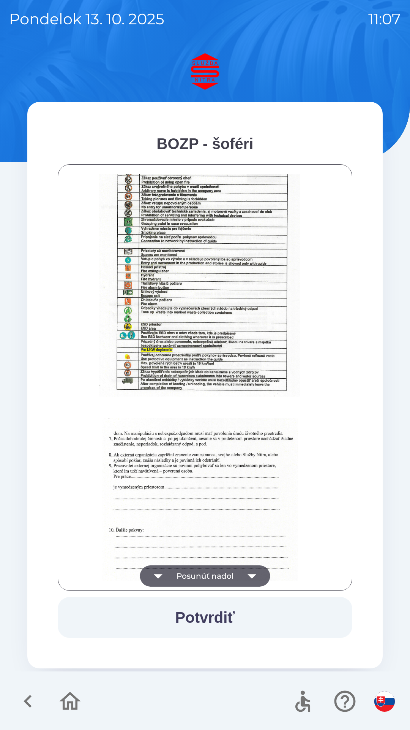
scroll to position [852, 0]
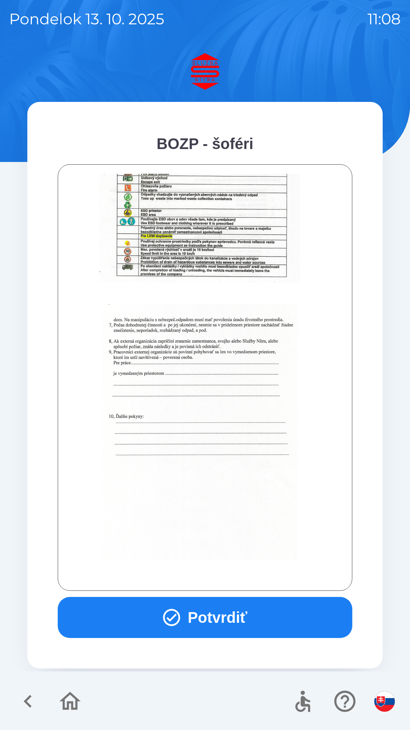
click at [217, 610] on button "Potvrdiť" at bounding box center [205, 617] width 295 height 41
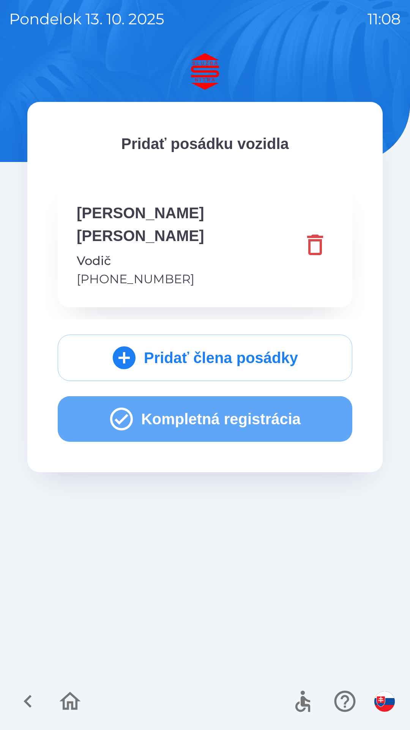
click at [114, 407] on icon "button" at bounding box center [121, 418] width 23 height 23
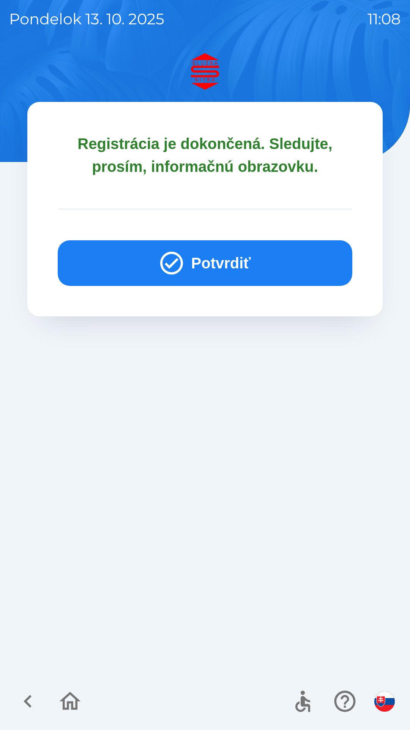
click at [118, 396] on div "Registrácia je dokončená. Sledujte, prosím, informačnú obrazovku. Potvrdiť" at bounding box center [205, 391] width 392 height 676
click at [212, 266] on button "Potvrdiť" at bounding box center [205, 263] width 295 height 46
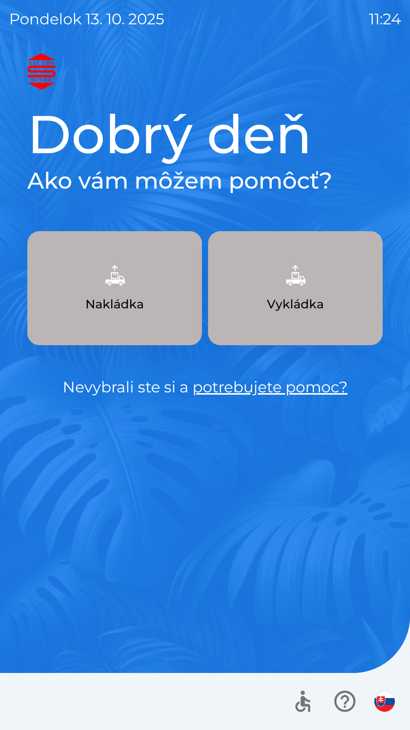
click at [317, 290] on button "Vykládka" at bounding box center [295, 288] width 175 height 114
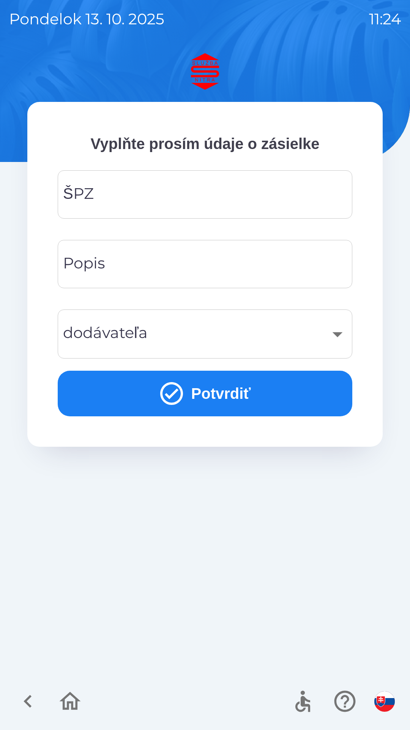
click at [171, 192] on input "ŠPZ" at bounding box center [205, 194] width 277 height 30
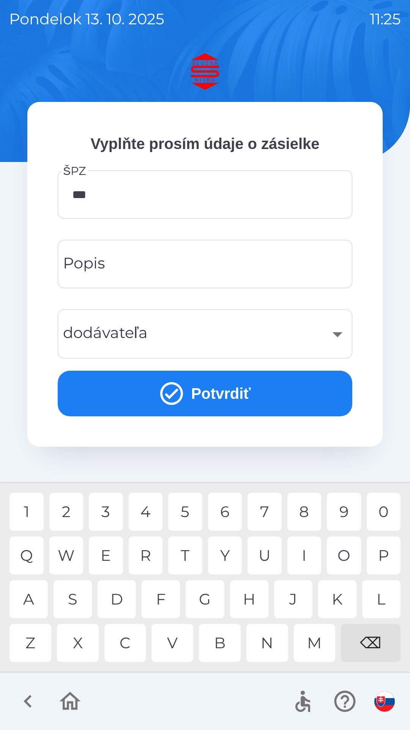
click at [32, 507] on div "1" at bounding box center [27, 512] width 34 height 38
click at [97, 517] on div "3" at bounding box center [106, 512] width 34 height 38
type input "*******"
click at [138, 265] on input "Popis" at bounding box center [205, 264] width 277 height 30
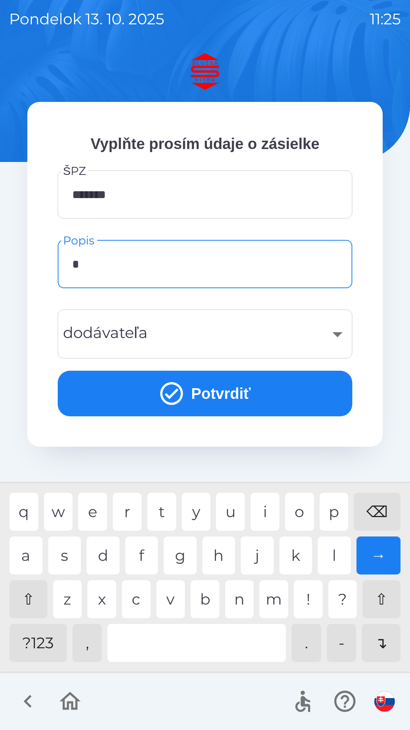
click at [136, 516] on div "r" at bounding box center [127, 512] width 29 height 38
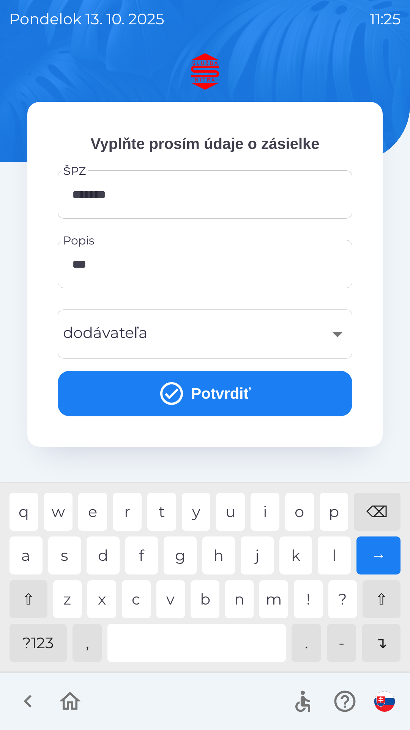
click at [138, 609] on div "c" at bounding box center [136, 599] width 29 height 38
click at [215, 566] on div "h" at bounding box center [219, 555] width 33 height 38
click at [98, 517] on div "e" at bounding box center [92, 512] width 29 height 38
type input "*******"
click at [131, 516] on div "r" at bounding box center [127, 512] width 29 height 38
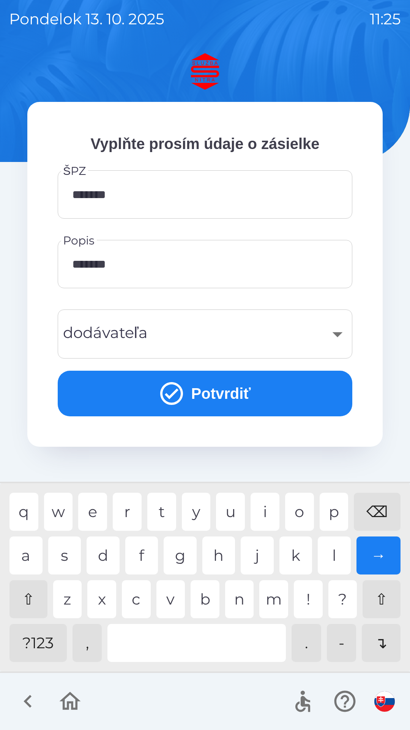
click at [168, 335] on div "​" at bounding box center [205, 333] width 277 height 31
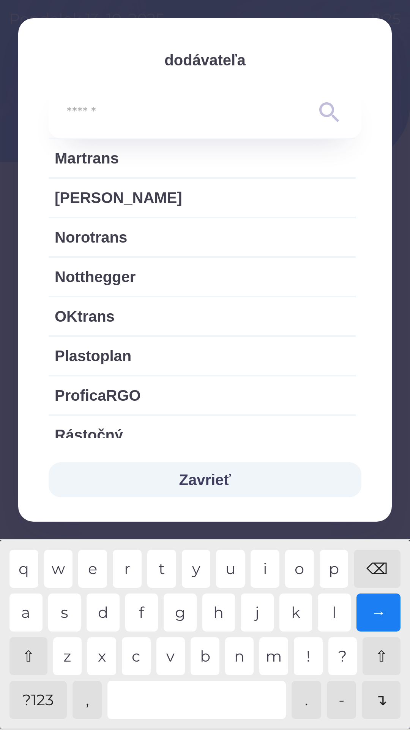
scroll to position [960, 0]
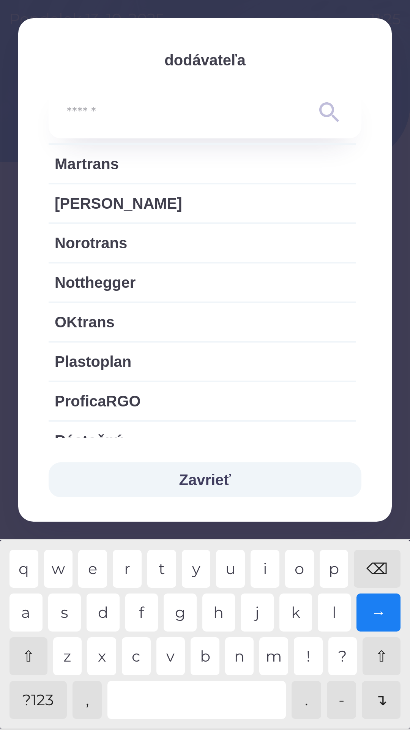
click at [209, 486] on button "Zavrieť" at bounding box center [205, 479] width 313 height 35
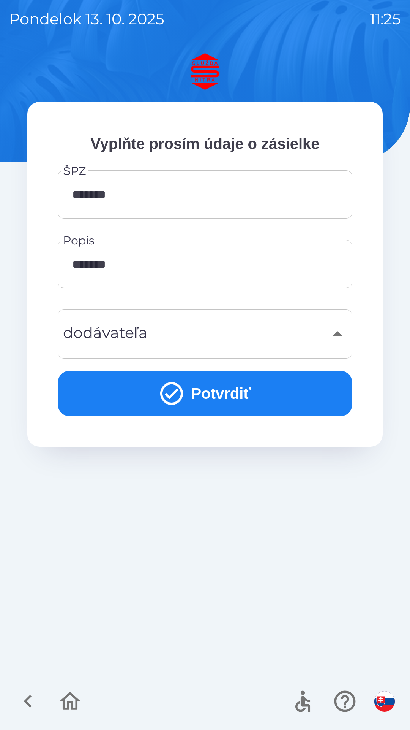
click at [180, 336] on div "​" at bounding box center [205, 333] width 277 height 31
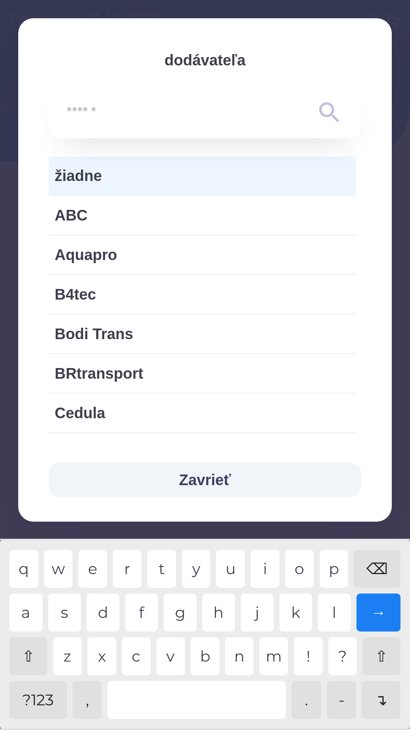
click at [158, 114] on input "text" at bounding box center [190, 112] width 246 height 21
click at [139, 174] on span "žiadne" at bounding box center [202, 175] width 295 height 23
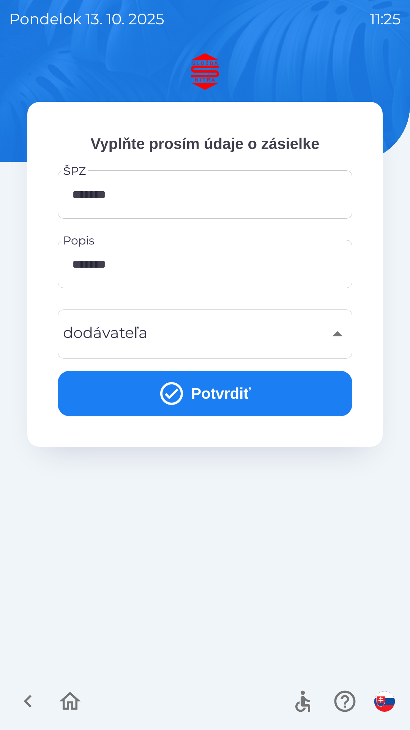
click at [252, 391] on button "Potvrdiť" at bounding box center [205, 394] width 295 height 46
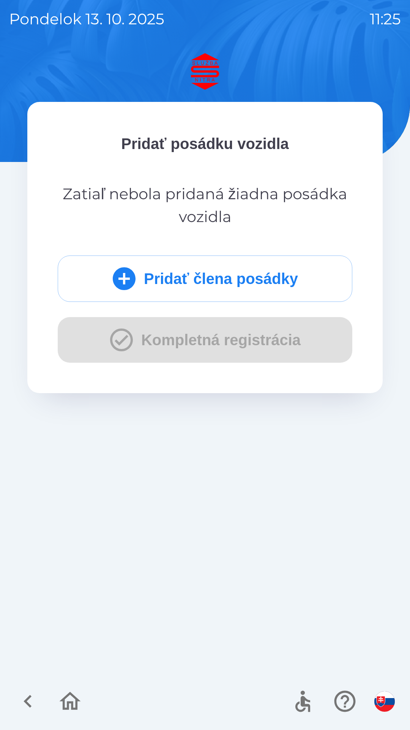
click at [198, 342] on div "Pridať člena posádky Kompletná registrácia" at bounding box center [205, 308] width 295 height 107
click at [209, 419] on div "Pridať posádku vozidla Zatiaľ nebola pridaná žiadna posádka vozidla Pridať člen…" at bounding box center [205, 391] width 392 height 676
click at [33, 700] on icon "button" at bounding box center [27, 700] width 25 height 25
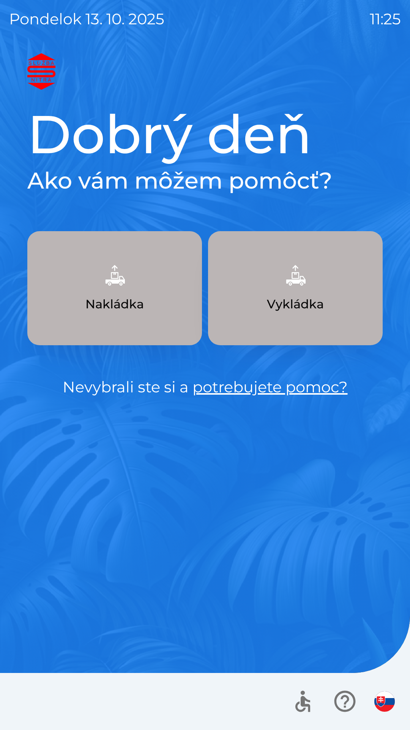
click at [292, 290] on img "button" at bounding box center [295, 274] width 33 height 33
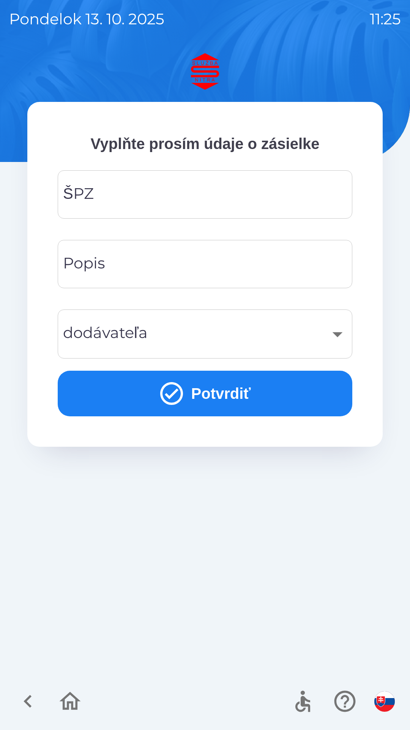
click at [183, 195] on input "ŠPZ" at bounding box center [205, 194] width 277 height 30
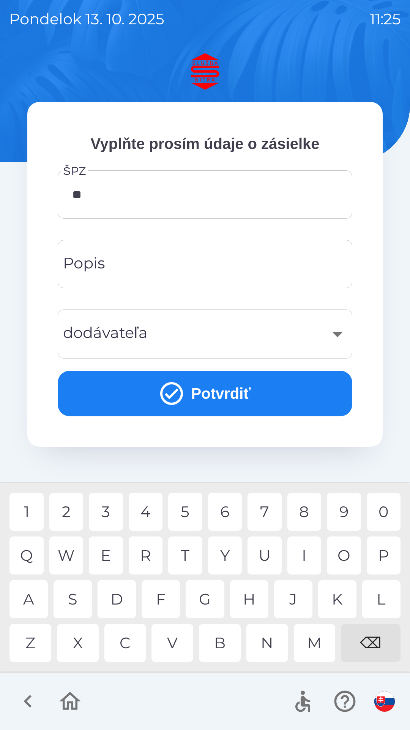
click at [178, 643] on div "V" at bounding box center [173, 643] width 42 height 38
click at [40, 507] on div "1" at bounding box center [27, 512] width 34 height 38
click at [112, 519] on div "3" at bounding box center [106, 512] width 34 height 38
type input "*******"
click at [137, 645] on div "C" at bounding box center [126, 643] width 42 height 38
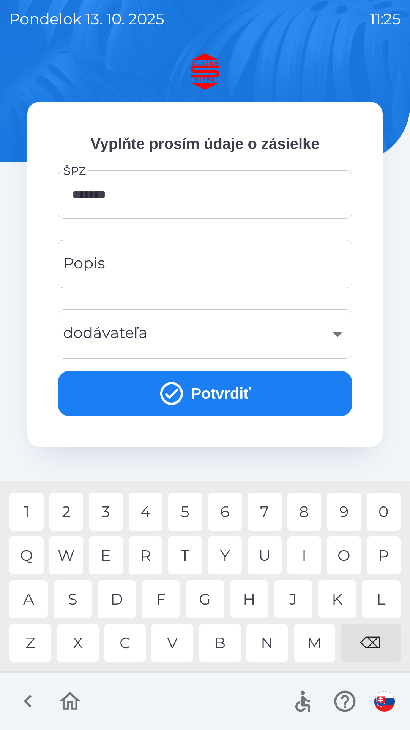
click at [133, 263] on input "Popis" at bounding box center [205, 264] width 277 height 30
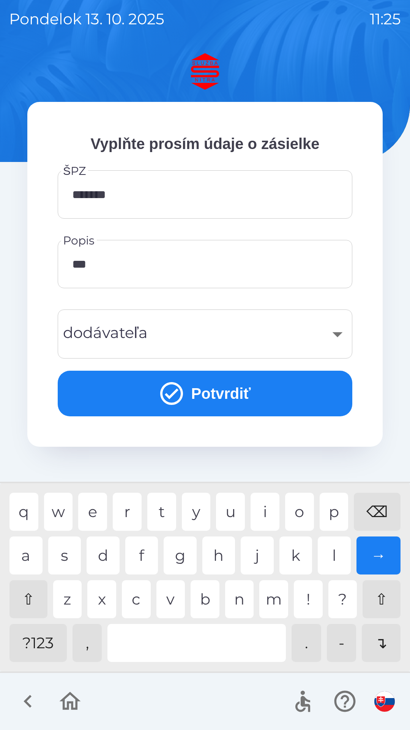
click at [140, 611] on div "c" at bounding box center [136, 599] width 29 height 38
type input "*******"
click at [135, 516] on div "r" at bounding box center [127, 512] width 29 height 38
click at [341, 329] on div "​" at bounding box center [205, 333] width 277 height 31
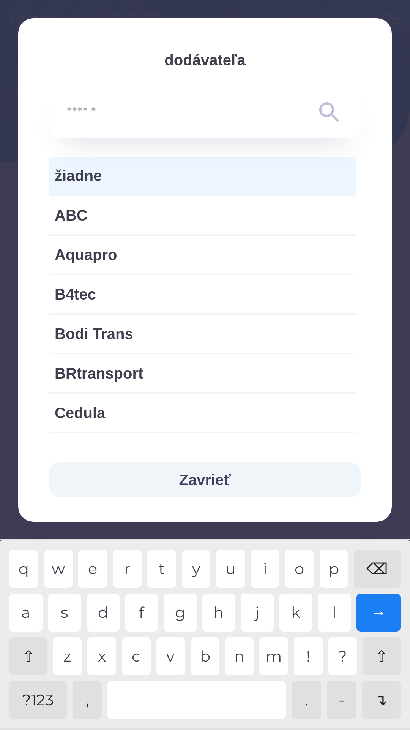
click at [108, 182] on span "žiadne" at bounding box center [202, 175] width 295 height 23
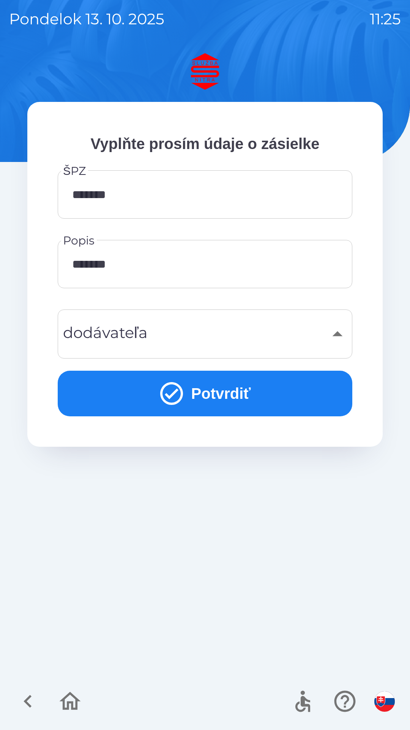
click at [171, 396] on icon "submit" at bounding box center [171, 393] width 27 height 27
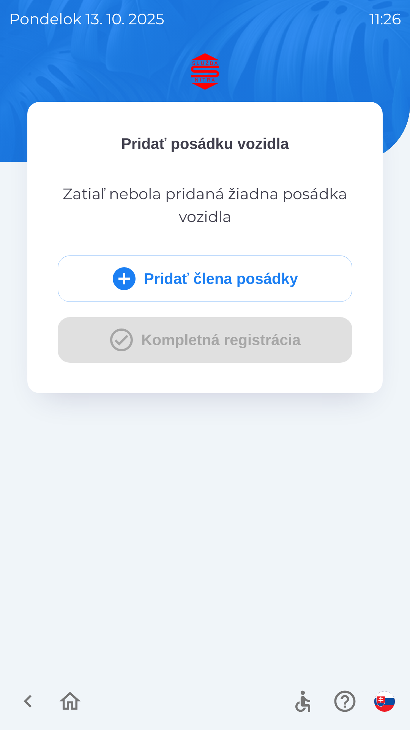
click at [199, 272] on button "Pridať člena posádky" at bounding box center [205, 278] width 295 height 46
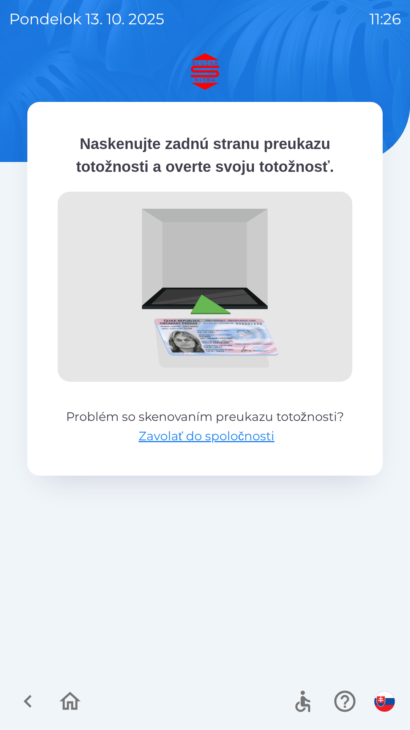
click at [174, 582] on div "Naskenujte zadnú stranu preukazu totožnosti a overte svoju totožnosť. Problém s…" at bounding box center [205, 391] width 392 height 676
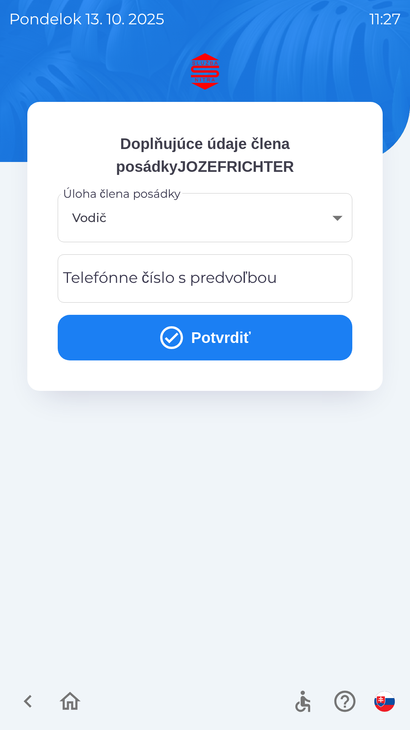
click at [248, 277] on div "Telefónne číslo s predvoľbou Telefónne číslo s predvoľbou" at bounding box center [205, 278] width 295 height 48
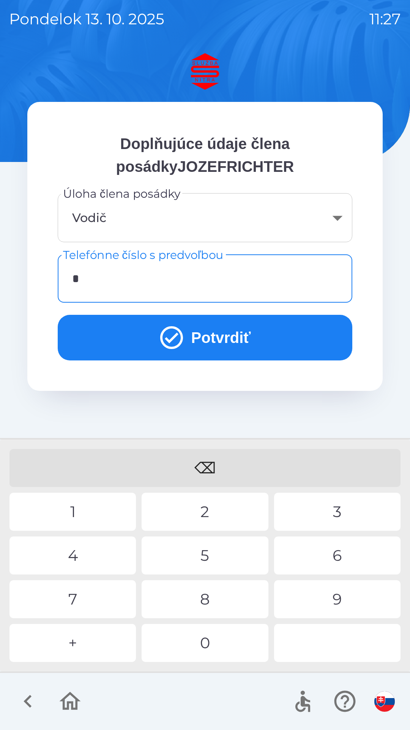
click at [79, 645] on div "+" at bounding box center [73, 643] width 127 height 38
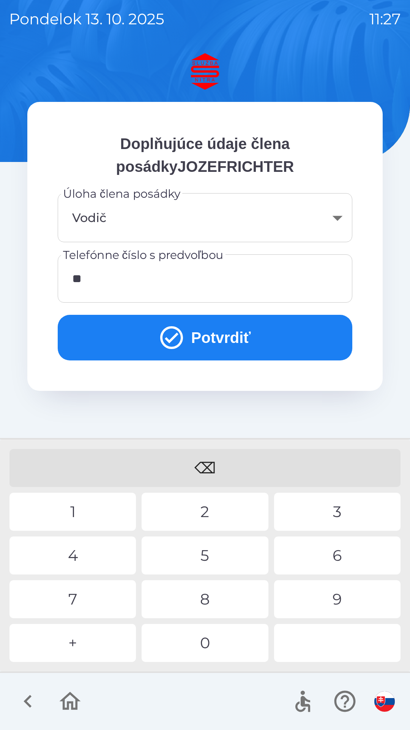
click at [84, 557] on div "4" at bounding box center [73, 555] width 127 height 38
click at [83, 516] on div "1" at bounding box center [73, 512] width 127 height 38
click at [92, 515] on div "1" at bounding box center [73, 512] width 127 height 38
click at [209, 511] on div "2" at bounding box center [205, 512] width 127 height 38
click at [210, 642] on div "0" at bounding box center [205, 643] width 127 height 38
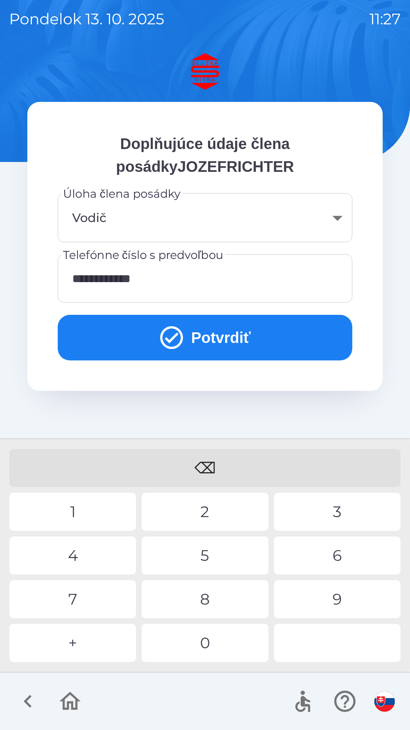
type input "**********"
click at [249, 339] on button "Potvrdiť" at bounding box center [205, 338] width 295 height 46
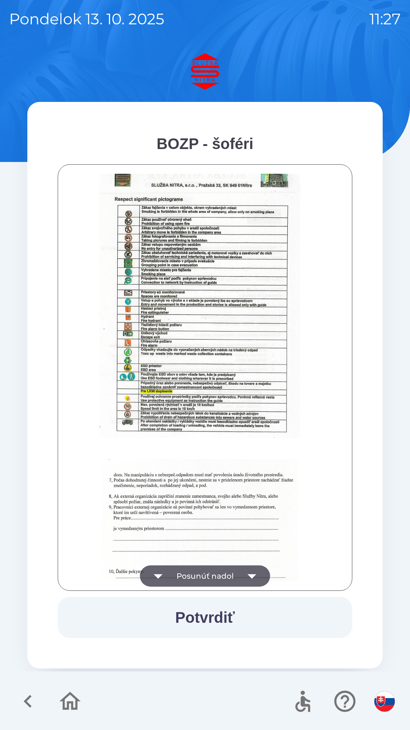
scroll to position [852, 0]
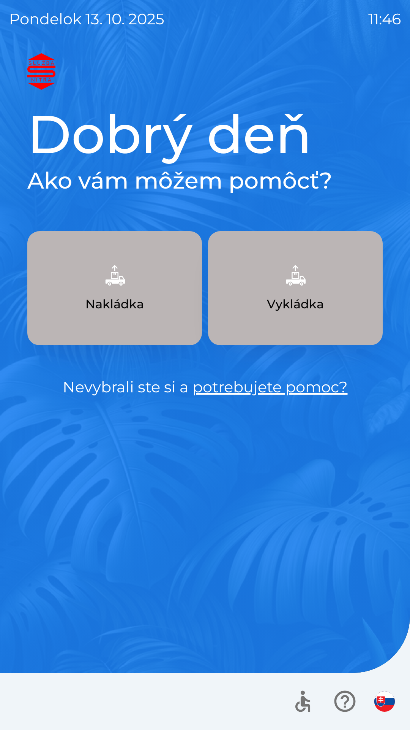
click at [318, 277] on button "Vykládka" at bounding box center [295, 288] width 175 height 114
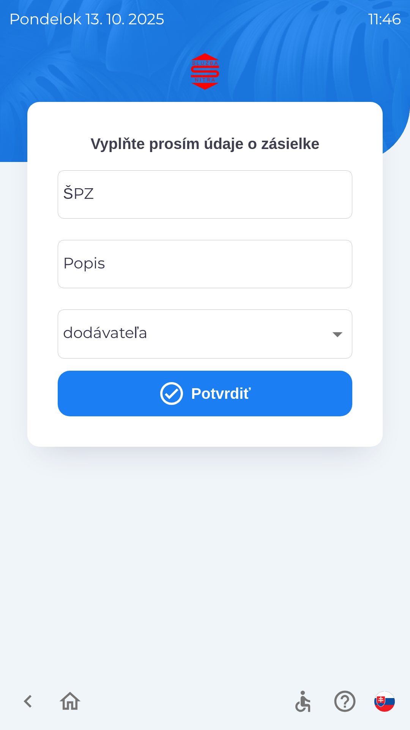
click at [117, 182] on input "ŠPZ" at bounding box center [205, 194] width 277 height 30
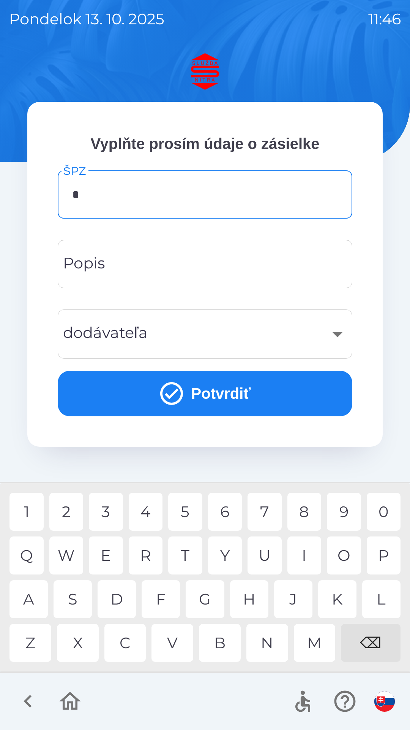
click at [339, 597] on div "K" at bounding box center [337, 599] width 38 height 38
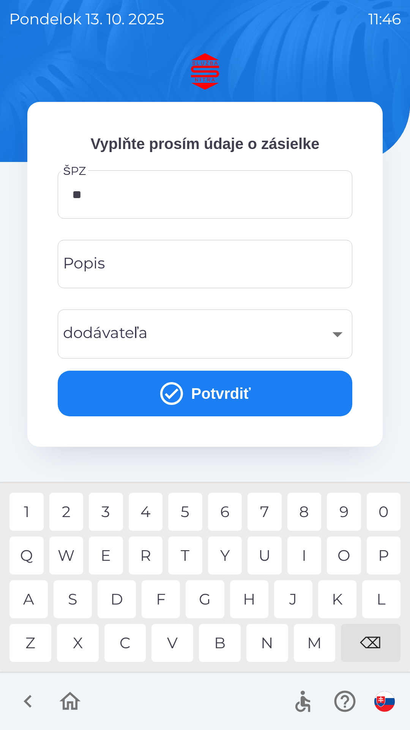
click at [111, 547] on div "E" at bounding box center [106, 555] width 34 height 38
type input "*******"
click at [131, 266] on input "Popis" at bounding box center [205, 264] width 277 height 30
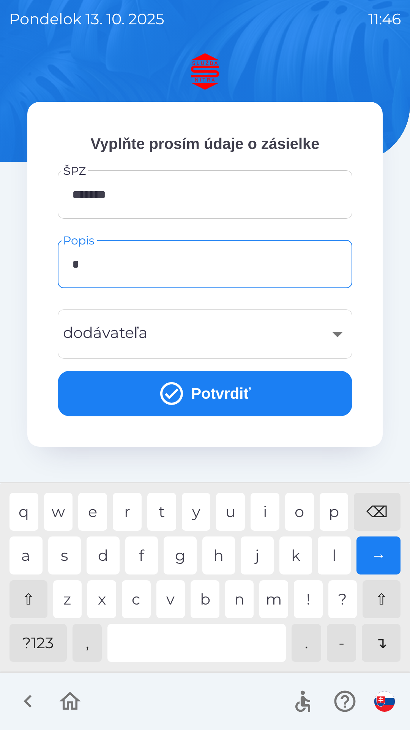
click at [110, 555] on div "d" at bounding box center [103, 555] width 33 height 38
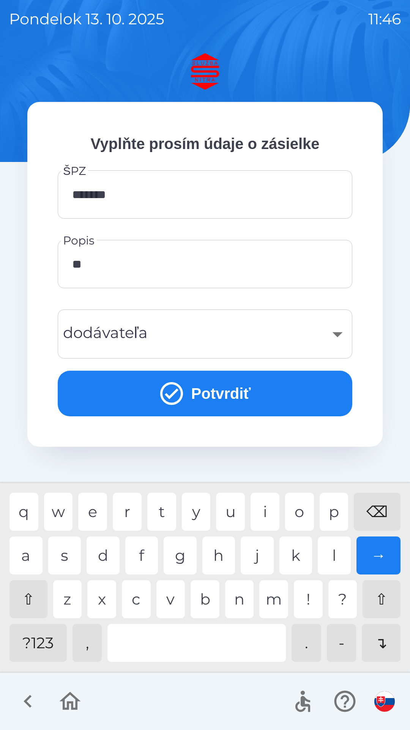
click at [298, 504] on div "o" at bounding box center [299, 512] width 29 height 38
click at [104, 553] on div "d" at bounding box center [103, 555] width 33 height 38
click at [19, 553] on div "a" at bounding box center [26, 555] width 33 height 38
type input "*******"
click at [26, 547] on div "a" at bounding box center [26, 555] width 33 height 38
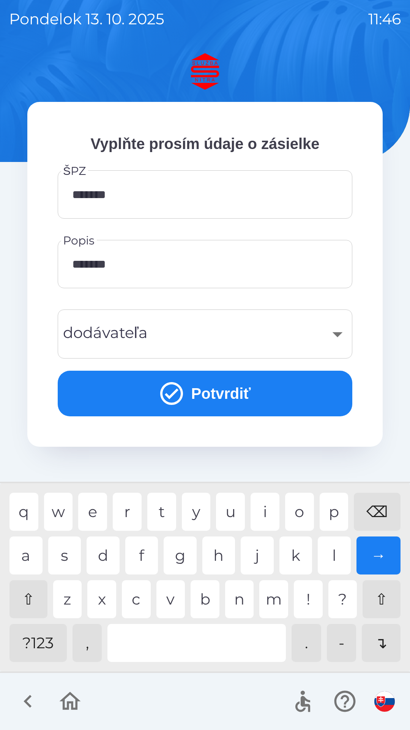
click at [337, 326] on div "​" at bounding box center [205, 333] width 277 height 31
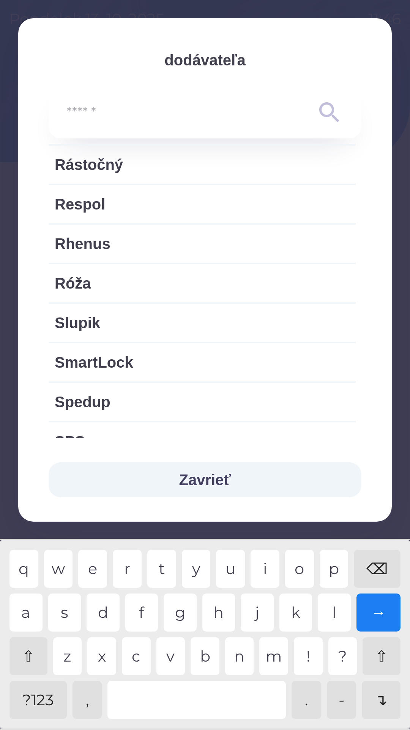
scroll to position [1180, 0]
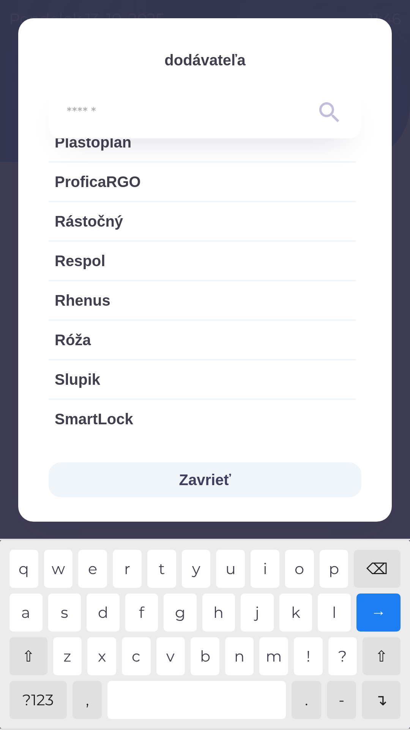
click at [217, 479] on button "Zavrieť" at bounding box center [205, 479] width 313 height 35
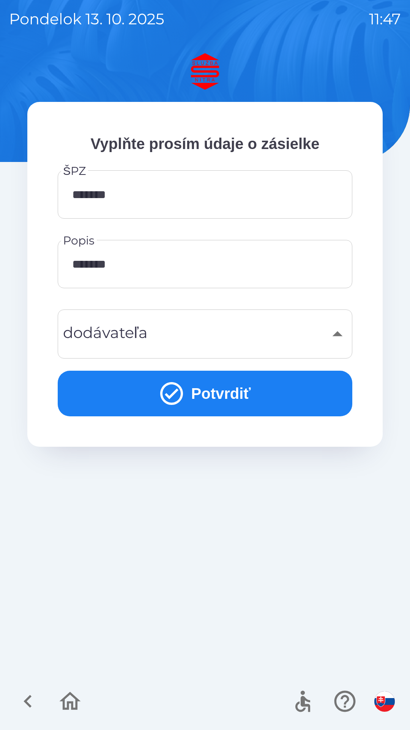
click at [173, 393] on icon "submit" at bounding box center [171, 393] width 23 height 23
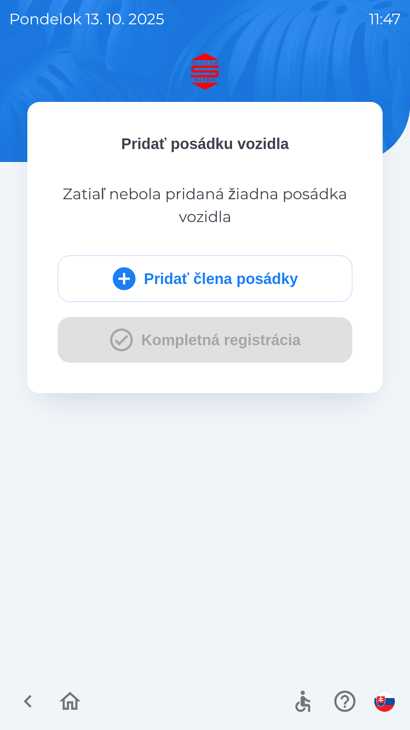
click at [124, 277] on icon "submit" at bounding box center [124, 278] width 23 height 23
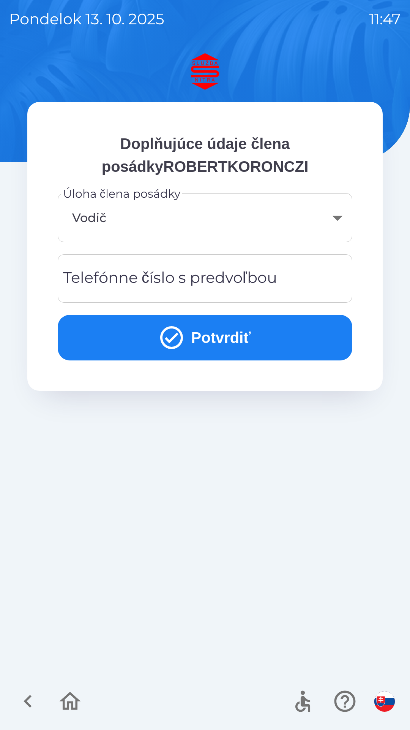
click at [134, 276] on div "Telefónne číslo s predvoľbou Telefónne číslo s predvoľbou" at bounding box center [205, 278] width 295 height 48
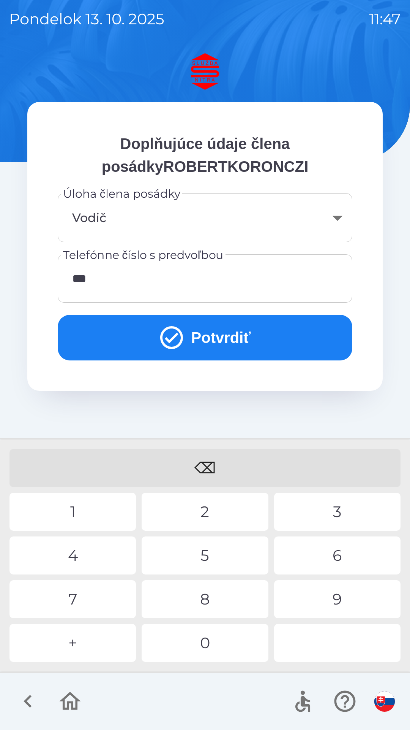
click at [215, 507] on div "2" at bounding box center [205, 512] width 127 height 38
click at [214, 554] on div "5" at bounding box center [205, 555] width 127 height 38
click at [199, 509] on div "2" at bounding box center [205, 512] width 127 height 38
click at [345, 603] on div "9" at bounding box center [337, 599] width 127 height 38
type input "**********"
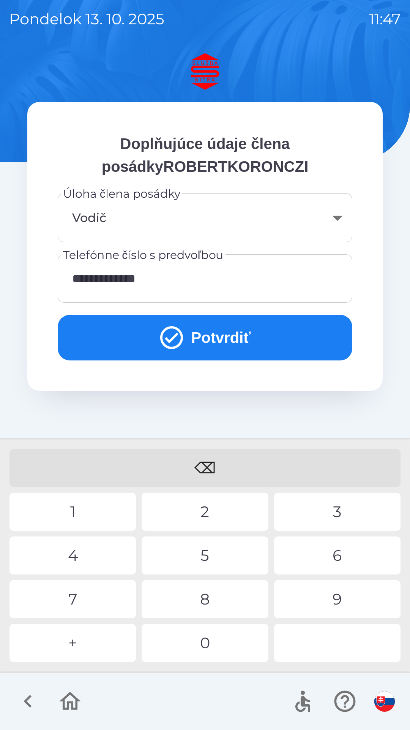
click at [214, 595] on div "8" at bounding box center [205, 599] width 127 height 38
click at [204, 324] on button "Potvrdiť" at bounding box center [205, 338] width 295 height 46
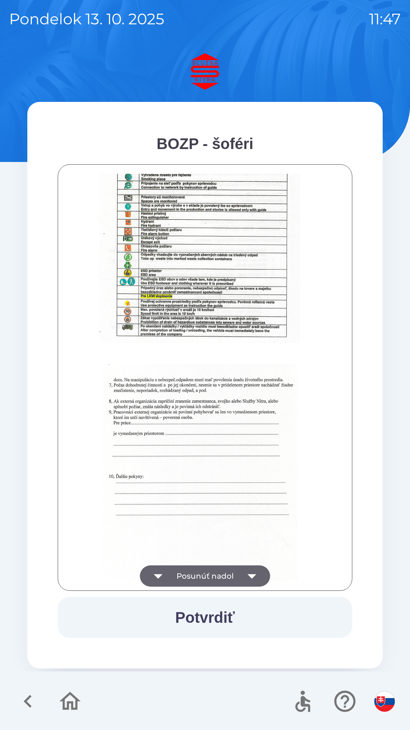
scroll to position [852, 0]
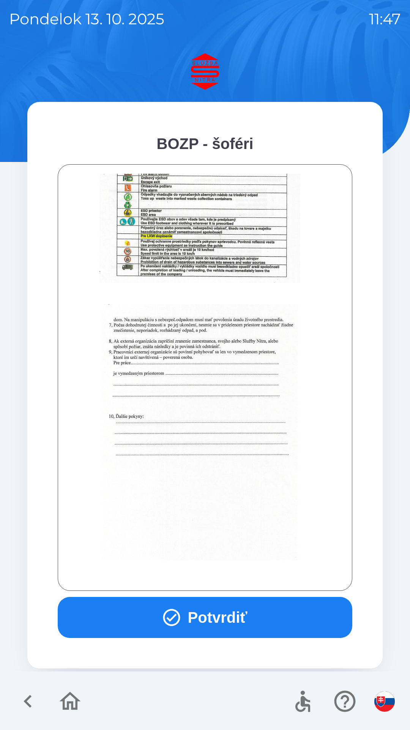
click at [205, 607] on button "Potvrdiť" at bounding box center [205, 617] width 295 height 41
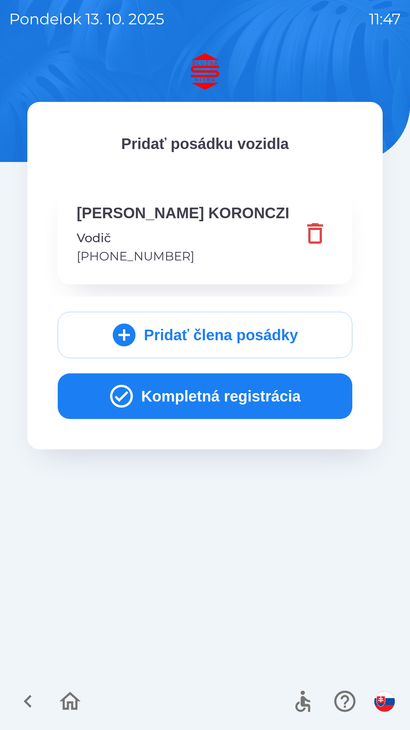
click at [196, 394] on button "Kompletná registrácia" at bounding box center [205, 396] width 295 height 46
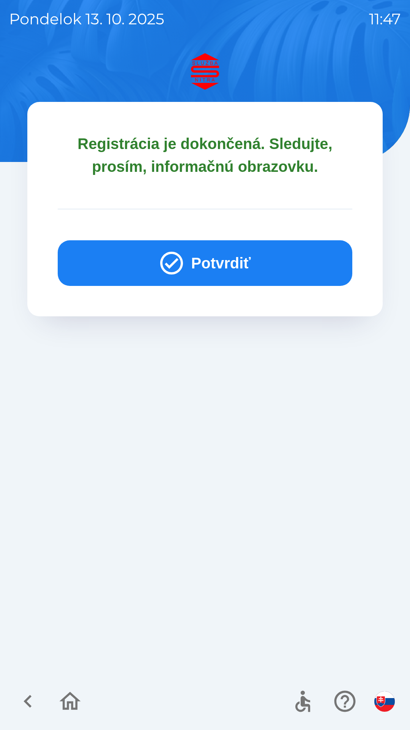
click at [209, 255] on button "Potvrdiť" at bounding box center [205, 263] width 295 height 46
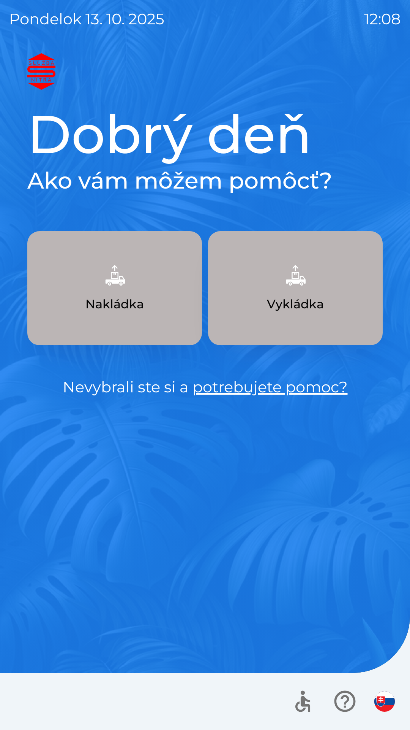
click at [133, 295] on button "Nakládka" at bounding box center [114, 288] width 175 height 114
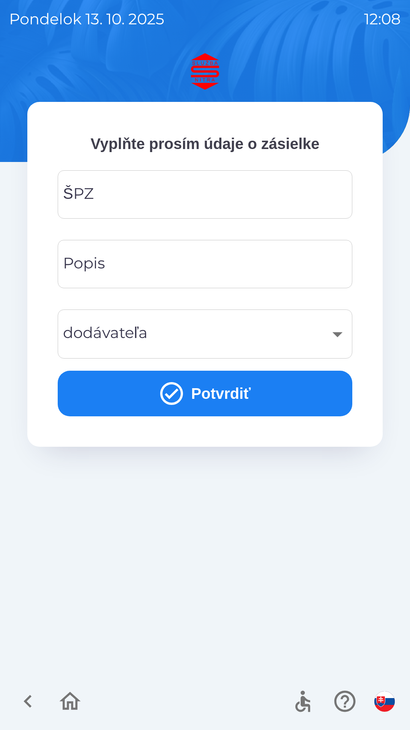
click at [120, 194] on input "ŠPZ" at bounding box center [205, 194] width 277 height 30
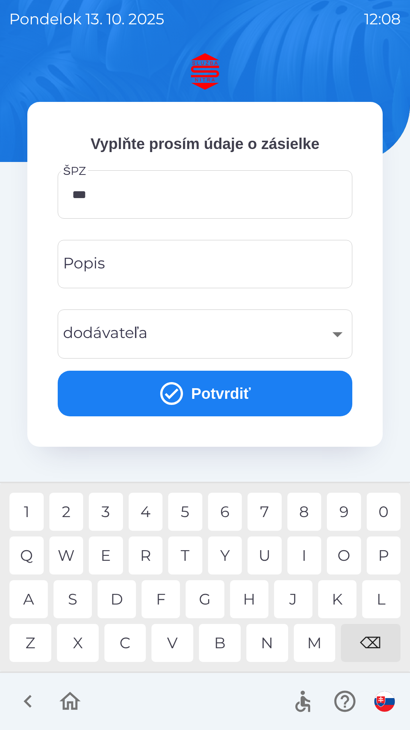
click at [228, 509] on div "6" at bounding box center [225, 512] width 34 height 38
click at [310, 551] on div "I" at bounding box center [305, 555] width 34 height 38
type input "*******"
click at [197, 264] on input "Popis" at bounding box center [205, 264] width 277 height 30
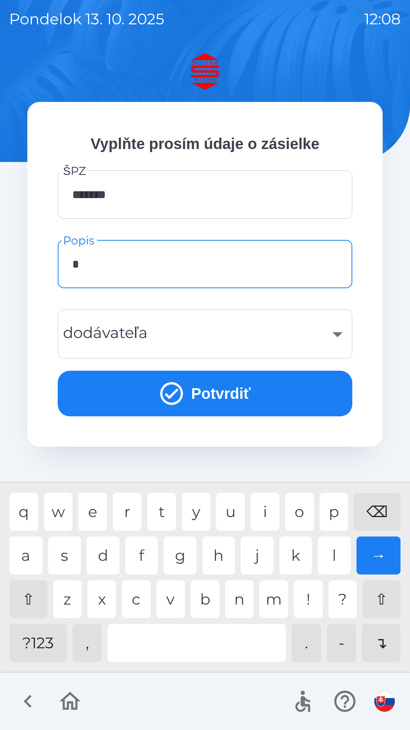
click at [70, 558] on div "s" at bounding box center [64, 555] width 33 height 38
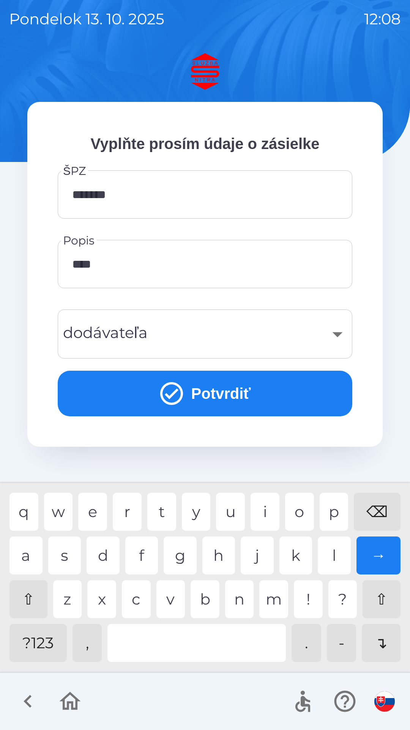
type input "*****"
click at [294, 505] on div "o" at bounding box center [299, 512] width 29 height 38
click at [257, 335] on div "​" at bounding box center [205, 333] width 277 height 31
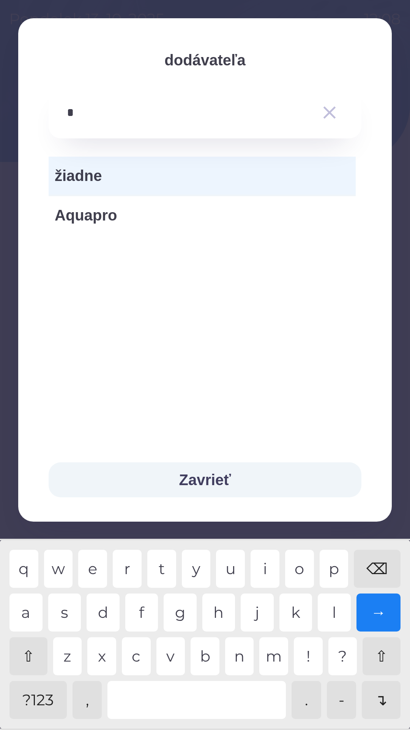
click at [30, 570] on div "q" at bounding box center [24, 569] width 29 height 38
click at [256, 570] on div "i" at bounding box center [265, 569] width 29 height 38
click at [33, 614] on div "a" at bounding box center [26, 612] width 33 height 38
type input "**********"
click at [377, 612] on div "→" at bounding box center [379, 612] width 44 height 38
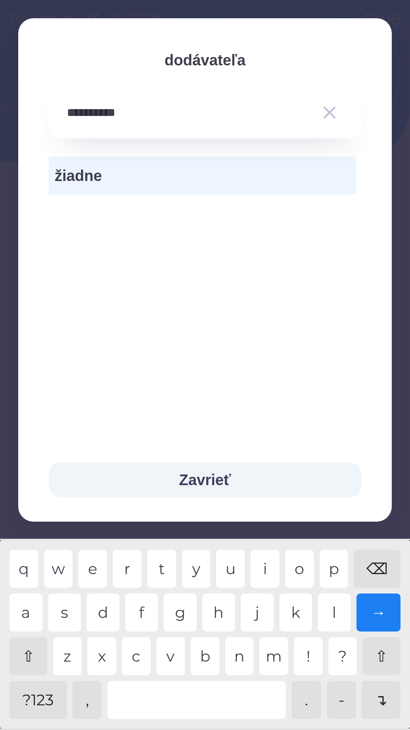
click at [260, 158] on div "žiadne" at bounding box center [202, 176] width 307 height 38
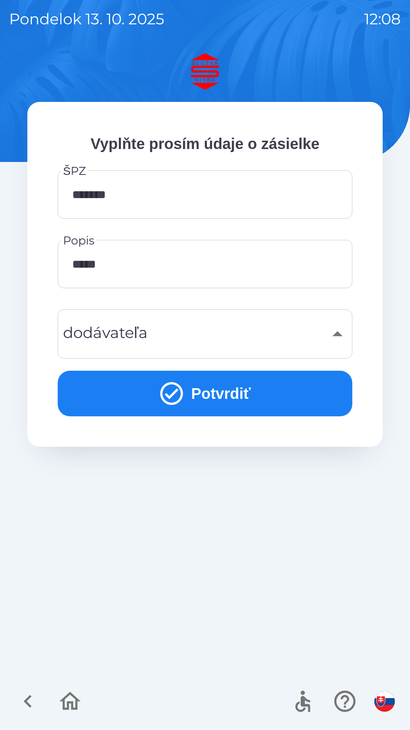
click at [245, 390] on button "Potvrdiť" at bounding box center [205, 394] width 295 height 46
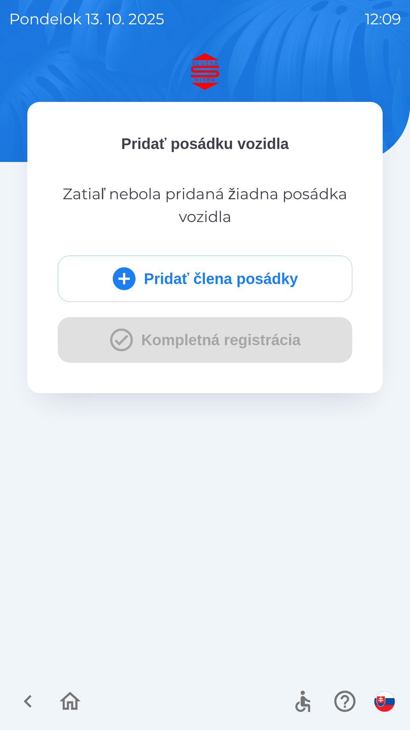
click at [233, 276] on button "Pridať člena posádky" at bounding box center [205, 278] width 295 height 46
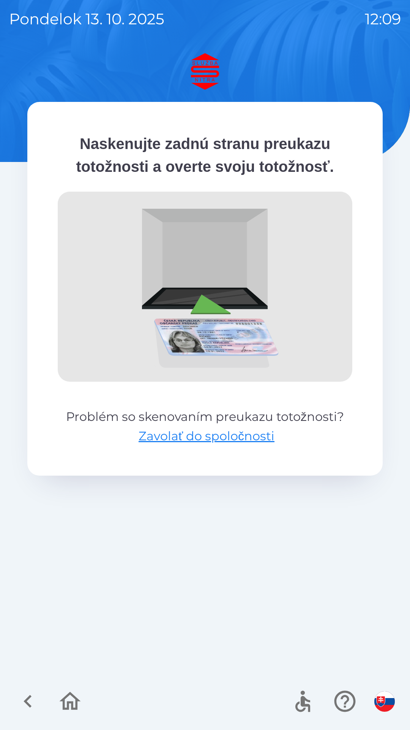
click at [244, 279] on img at bounding box center [205, 287] width 295 height 190
click at [276, 349] on img at bounding box center [205, 287] width 295 height 190
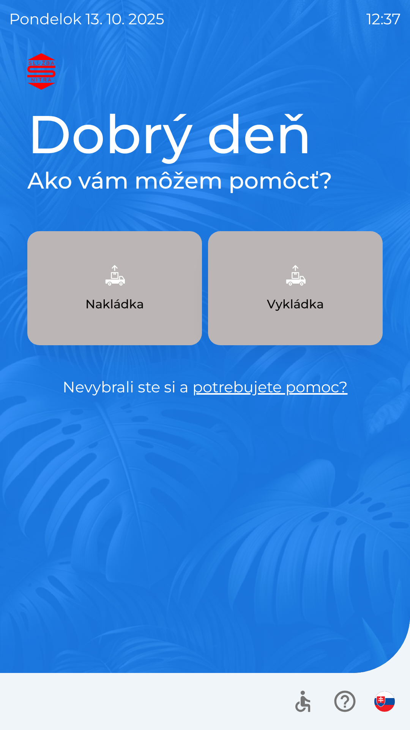
click at [113, 287] on img "button" at bounding box center [114, 274] width 33 height 33
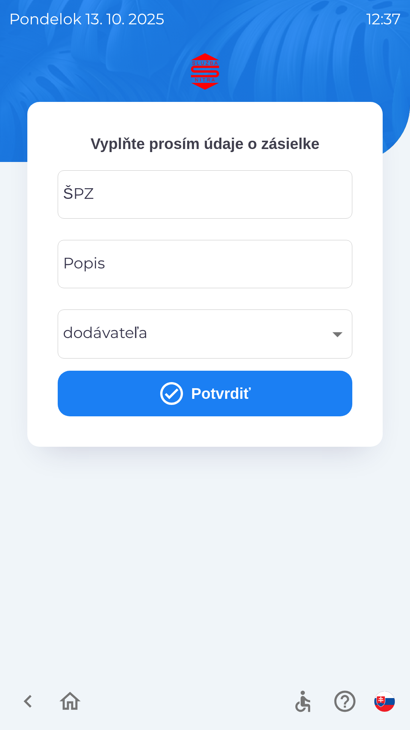
click at [145, 189] on input "ŠPZ" at bounding box center [205, 194] width 277 height 30
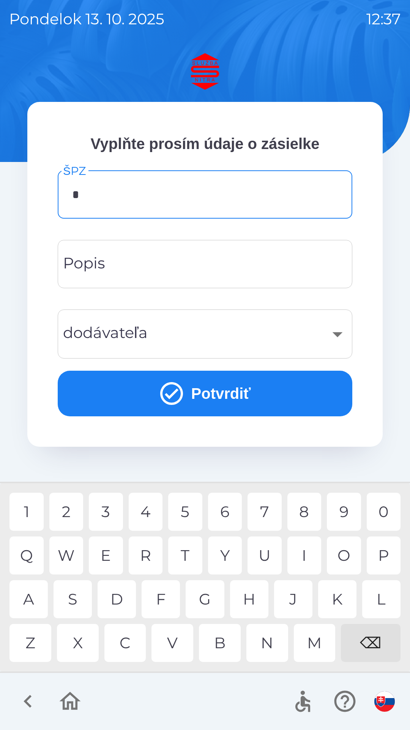
click at [268, 642] on div "N" at bounding box center [268, 643] width 42 height 38
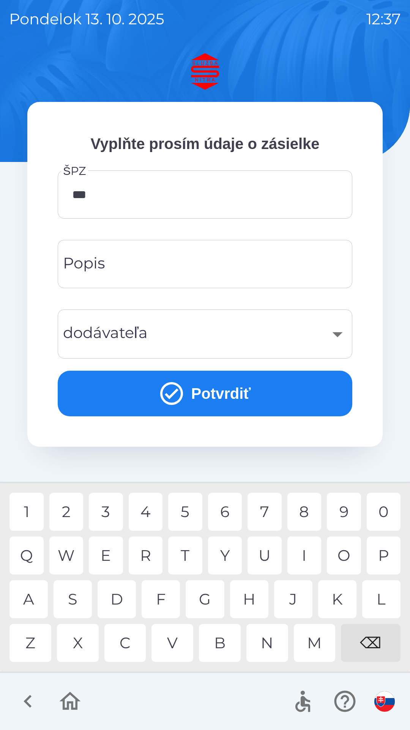
click at [110, 511] on div "3" at bounding box center [106, 512] width 34 height 38
click at [151, 510] on div "4" at bounding box center [146, 512] width 34 height 38
click at [380, 596] on div "L" at bounding box center [382, 599] width 38 height 38
type input "*******"
click at [114, 596] on div "D" at bounding box center [117, 599] width 38 height 38
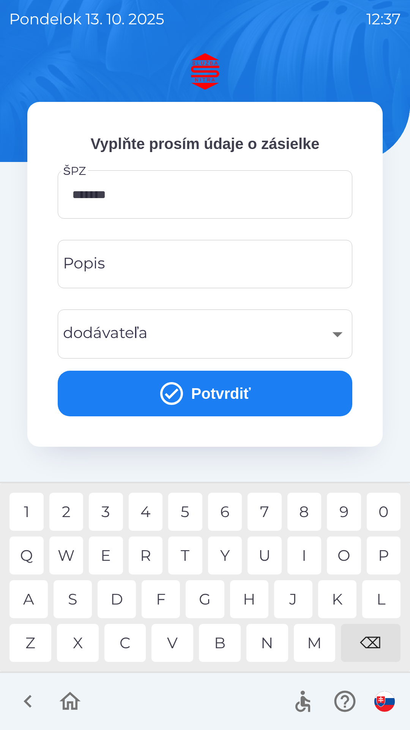
click at [160, 396] on icon "submit" at bounding box center [171, 393] width 23 height 23
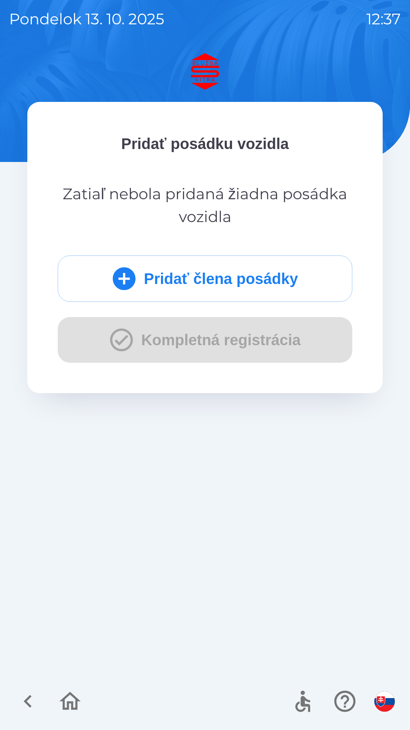
click at [148, 274] on button "Pridať člena posádky" at bounding box center [205, 278] width 295 height 46
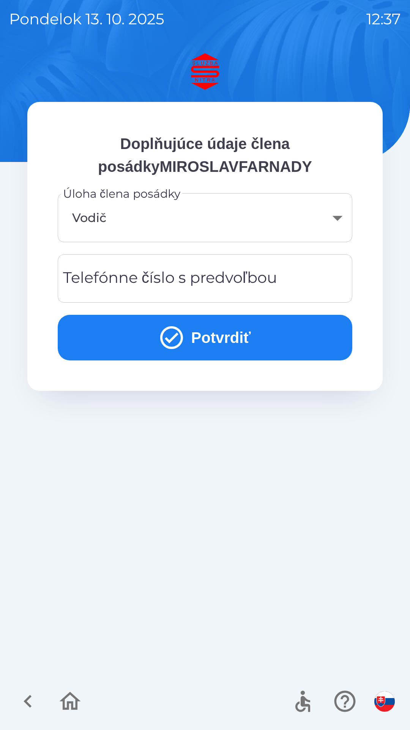
click at [189, 333] on button "Potvrdiť" at bounding box center [205, 338] width 295 height 46
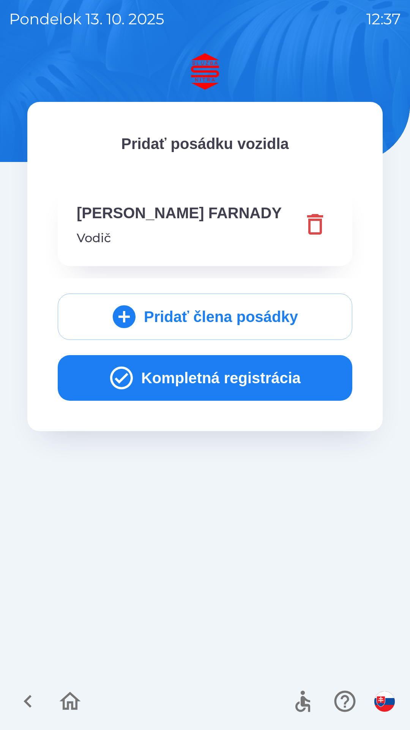
click at [196, 383] on button "Kompletná registrácia" at bounding box center [205, 378] width 295 height 46
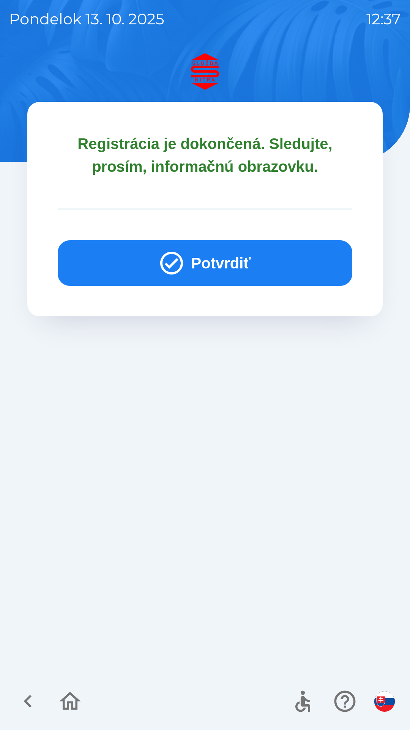
click at [197, 265] on button "Potvrdiť" at bounding box center [205, 263] width 295 height 46
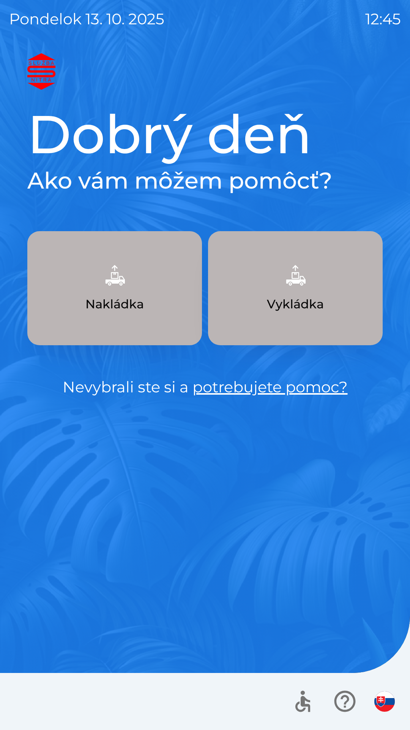
click at [163, 299] on button "Nakládka" at bounding box center [114, 288] width 175 height 114
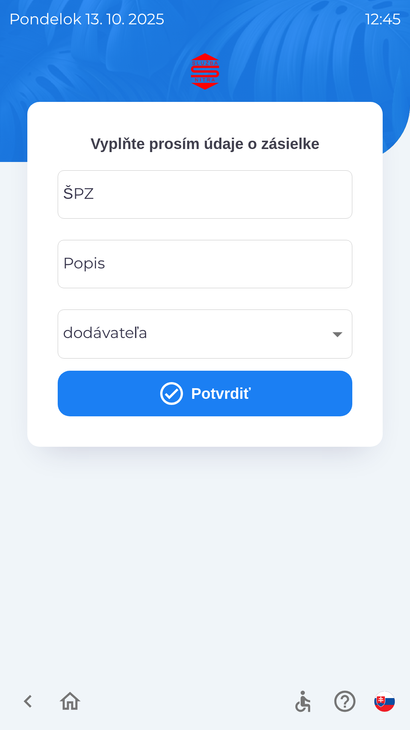
click at [135, 201] on input "ŠPZ" at bounding box center [205, 194] width 277 height 30
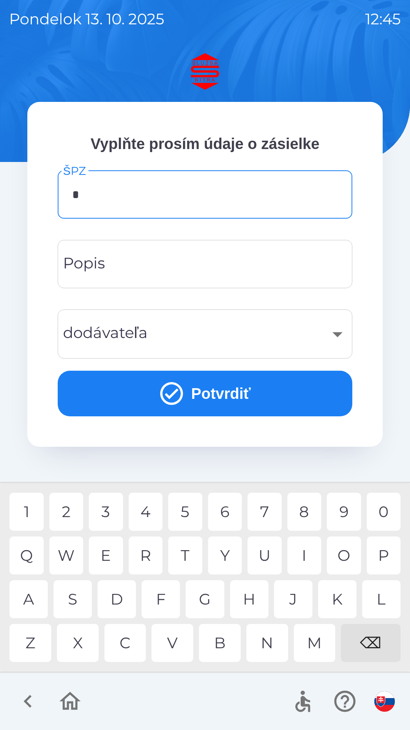
click at [188, 550] on div "T" at bounding box center [185, 555] width 34 height 38
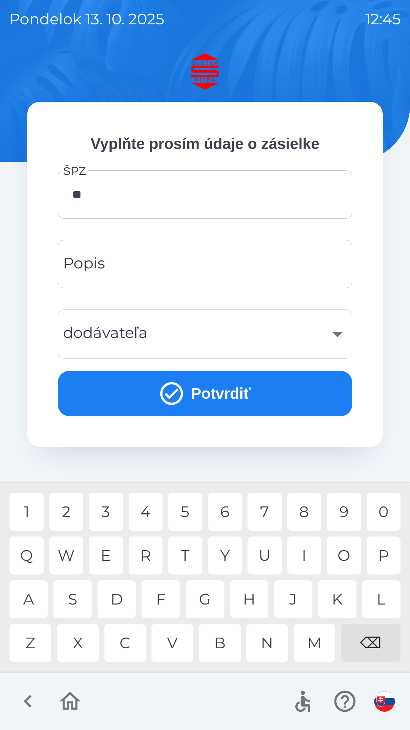
click at [190, 555] on div "T" at bounding box center [185, 555] width 34 height 38
click at [30, 509] on div "1" at bounding box center [27, 512] width 34 height 38
click at [70, 510] on div "2" at bounding box center [66, 512] width 34 height 38
type input "*******"
click at [132, 644] on div "C" at bounding box center [126, 643] width 42 height 38
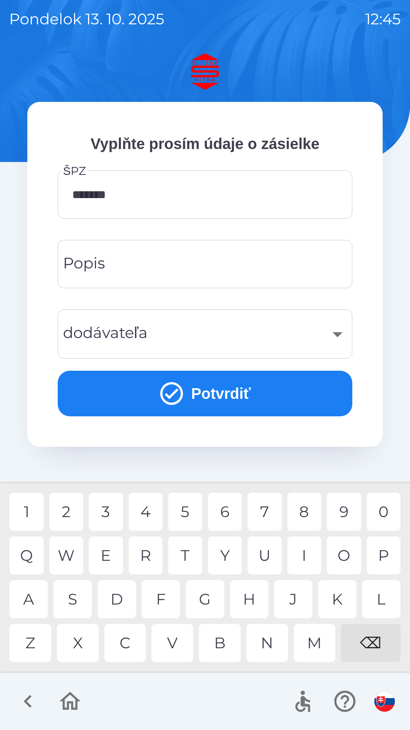
click at [145, 261] on input "Popis" at bounding box center [205, 264] width 277 height 30
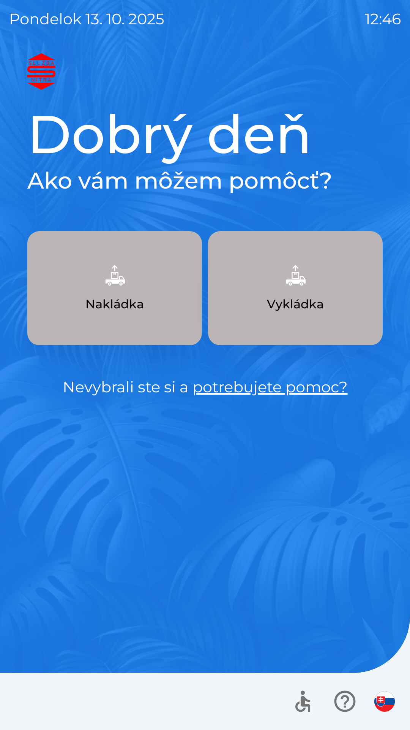
click at [142, 312] on p "Nakládka" at bounding box center [115, 304] width 59 height 18
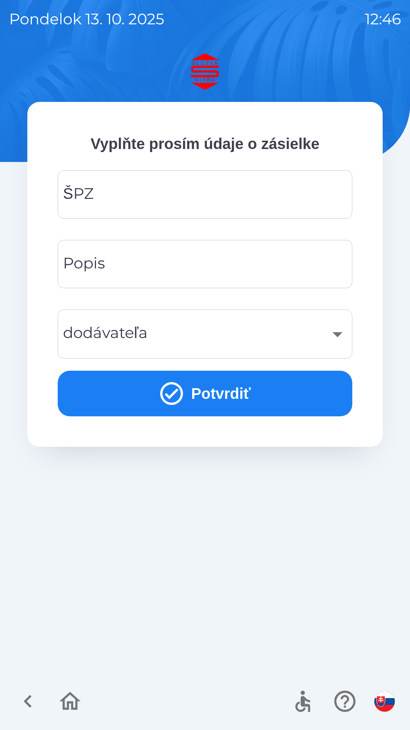
click at [120, 196] on input "ŠPZ" at bounding box center [205, 194] width 277 height 30
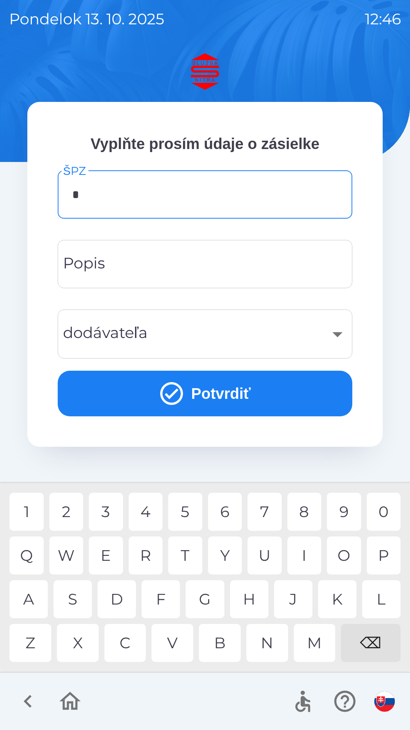
click at [187, 555] on div "T" at bounding box center [185, 555] width 34 height 38
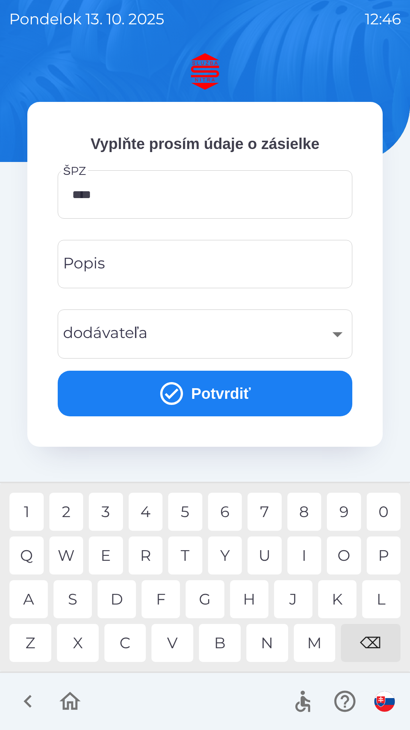
click at [26, 509] on div "1" at bounding box center [27, 512] width 34 height 38
click at [63, 510] on div "2" at bounding box center [66, 512] width 34 height 38
type input "*******"
click at [142, 266] on input "Popis" at bounding box center [205, 264] width 277 height 30
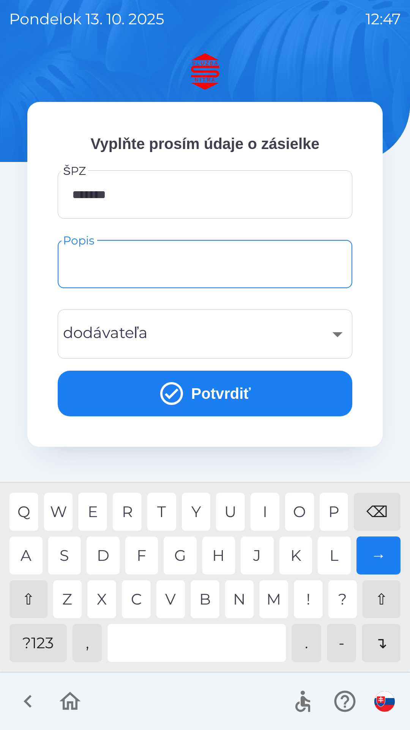
click at [35, 598] on div "⇧" at bounding box center [29, 599] width 38 height 38
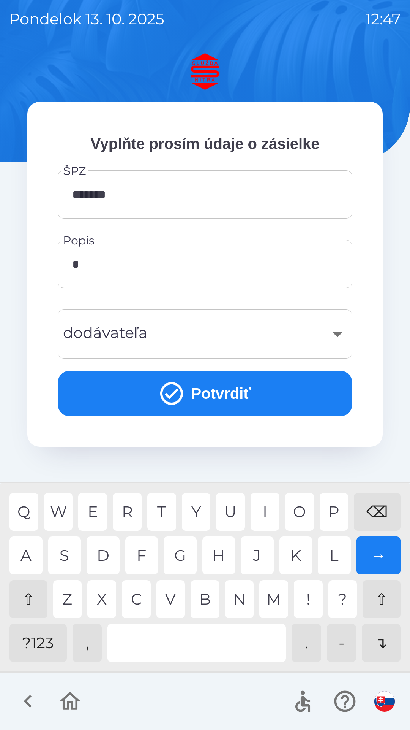
click at [184, 563] on div "G" at bounding box center [180, 555] width 33 height 38
click at [334, 553] on div "L" at bounding box center [334, 555] width 33 height 38
click at [24, 554] on div "A" at bounding box center [26, 555] width 33 height 38
click at [196, 515] on div "Y" at bounding box center [196, 512] width 29 height 38
click at [301, 510] on div "O" at bounding box center [299, 512] width 29 height 38
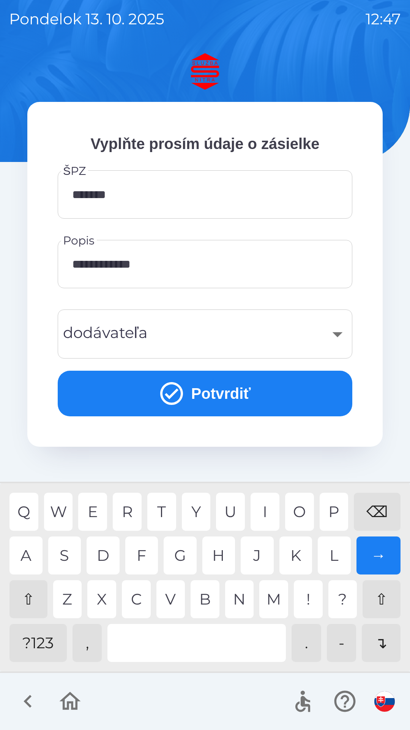
click at [297, 551] on div "K" at bounding box center [296, 555] width 33 height 38
type input "**********"
click at [190, 343] on div "​" at bounding box center [205, 333] width 277 height 31
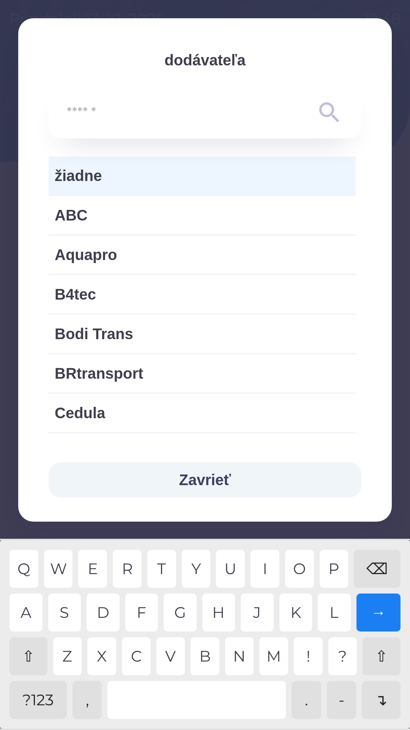
click at [34, 655] on div "⇧" at bounding box center [29, 656] width 38 height 38
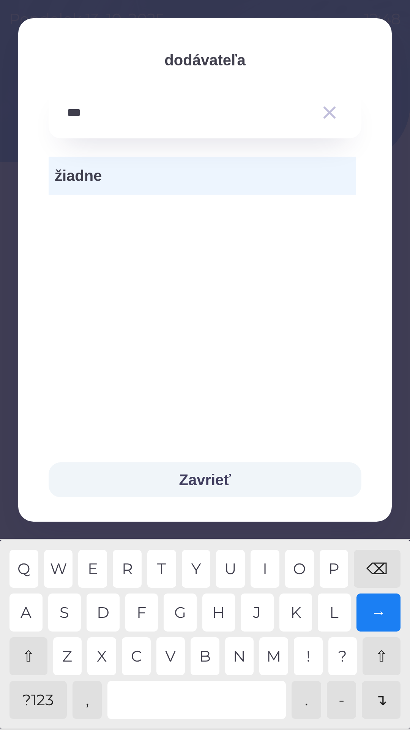
click at [208, 659] on div "B" at bounding box center [205, 656] width 29 height 38
click at [142, 653] on div "C" at bounding box center [136, 656] width 29 height 38
type input "*********"
click at [385, 614] on div "→" at bounding box center [379, 612] width 44 height 38
click at [219, 482] on button "Zavrieť" at bounding box center [205, 479] width 313 height 35
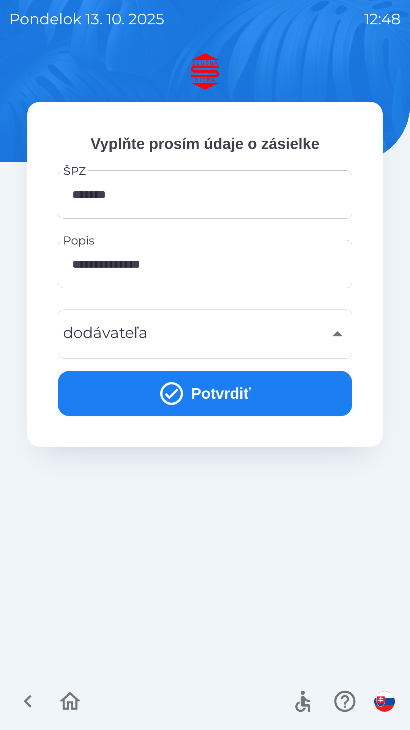
click at [175, 334] on div "​" at bounding box center [205, 333] width 277 height 31
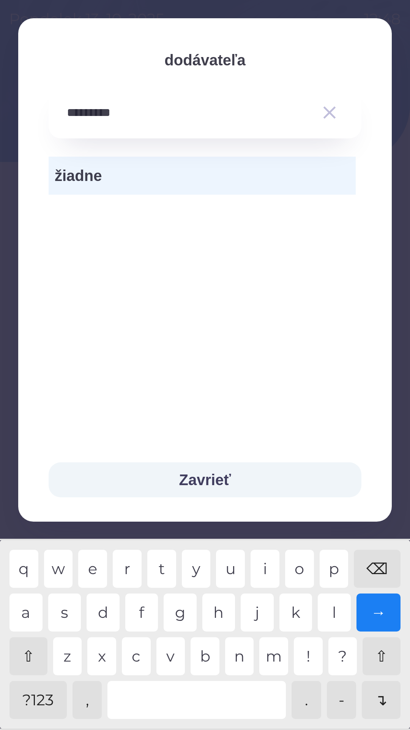
click at [331, 115] on icon "button" at bounding box center [330, 112] width 13 height 13
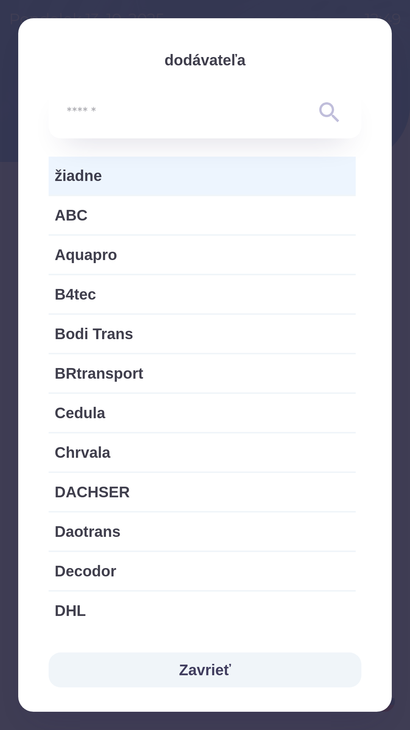
click at [126, 109] on input "text" at bounding box center [190, 112] width 246 height 21
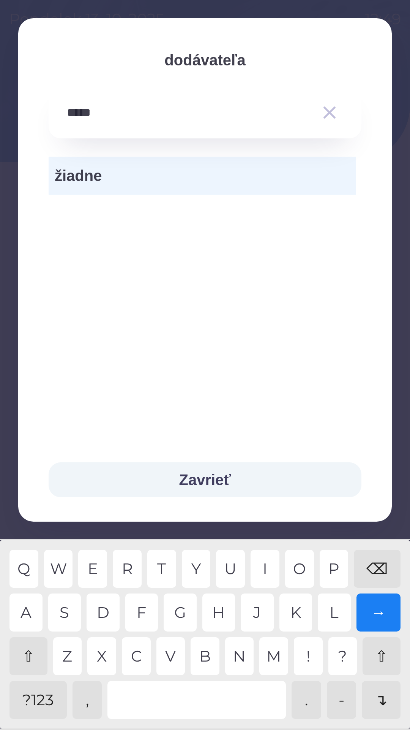
click at [129, 567] on div "R" at bounding box center [127, 569] width 29 height 38
click at [244, 655] on div "N" at bounding box center [239, 656] width 29 height 38
type input "********"
click at [65, 611] on div "S" at bounding box center [64, 612] width 33 height 38
click at [371, 616] on div "→" at bounding box center [379, 612] width 44 height 38
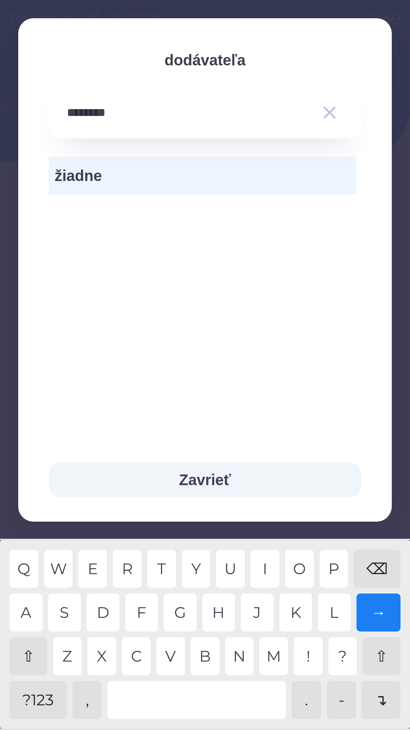
click at [382, 612] on div "→" at bounding box center [379, 612] width 44 height 38
click at [378, 616] on div "→" at bounding box center [379, 612] width 44 height 38
click at [374, 622] on div "→" at bounding box center [379, 612] width 44 height 38
click at [376, 622] on div "→" at bounding box center [379, 612] width 44 height 38
click at [214, 480] on button "Zavrieť" at bounding box center [205, 479] width 313 height 35
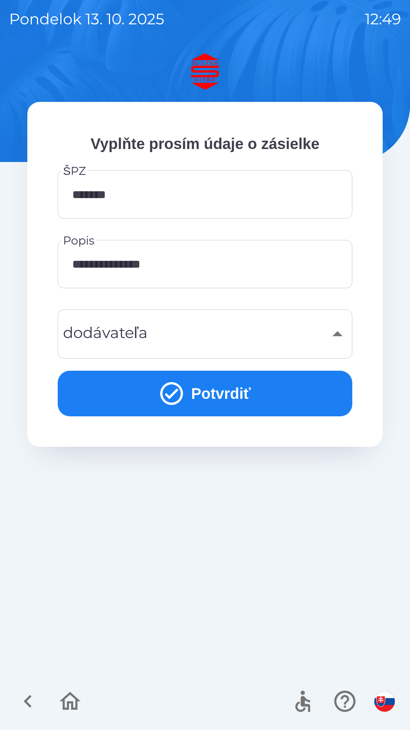
click at [231, 401] on button "Potvrdiť" at bounding box center [205, 394] width 295 height 46
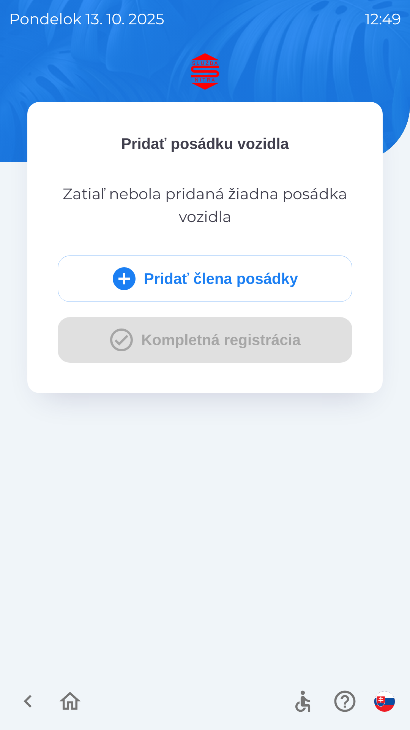
click at [173, 285] on button "Pridať člena posádky" at bounding box center [205, 278] width 295 height 46
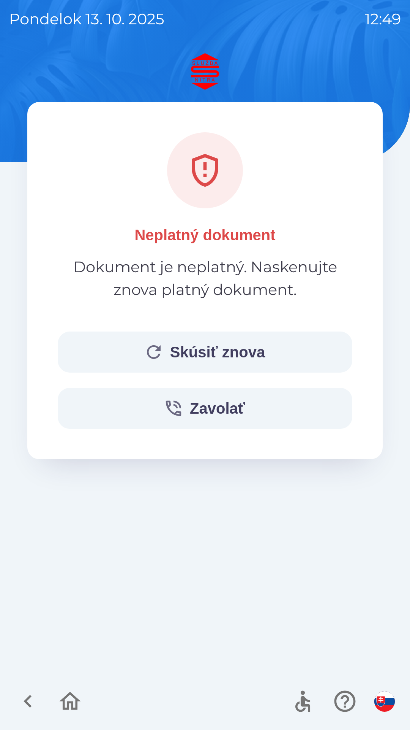
click at [235, 353] on button "Skúsiť znova" at bounding box center [205, 351] width 295 height 41
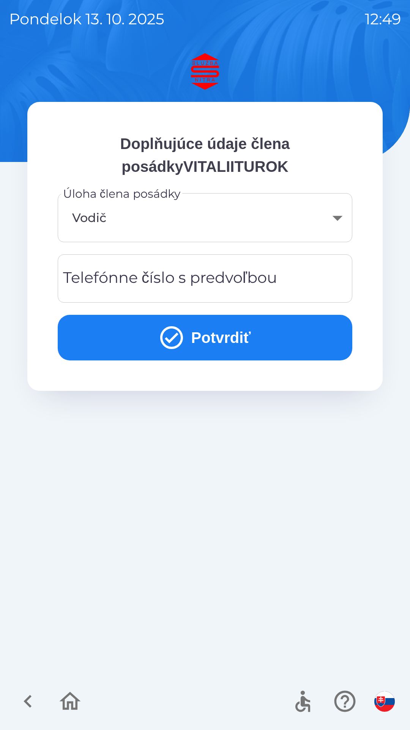
click at [127, 278] on div "Telefónne číslo s predvoľbou Telefónne číslo s predvoľbou" at bounding box center [205, 278] width 295 height 48
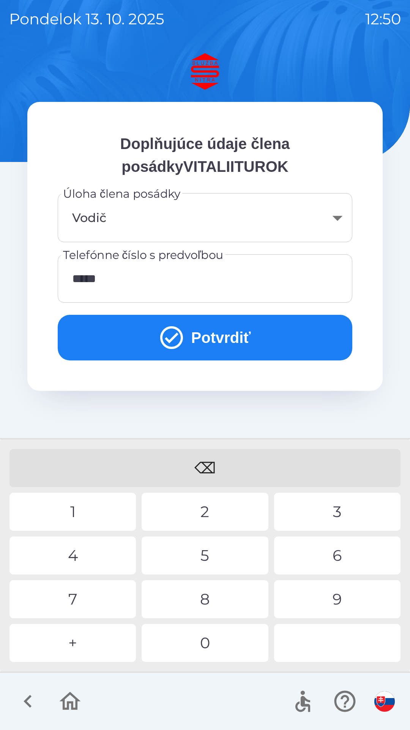
click at [331, 600] on div "9" at bounding box center [337, 599] width 127 height 38
click at [77, 596] on div "7" at bounding box center [73, 599] width 127 height 38
click at [337, 595] on div "9" at bounding box center [337, 599] width 127 height 38
click at [217, 550] on div "5" at bounding box center [205, 555] width 127 height 38
click at [209, 510] on div "2" at bounding box center [205, 512] width 127 height 38
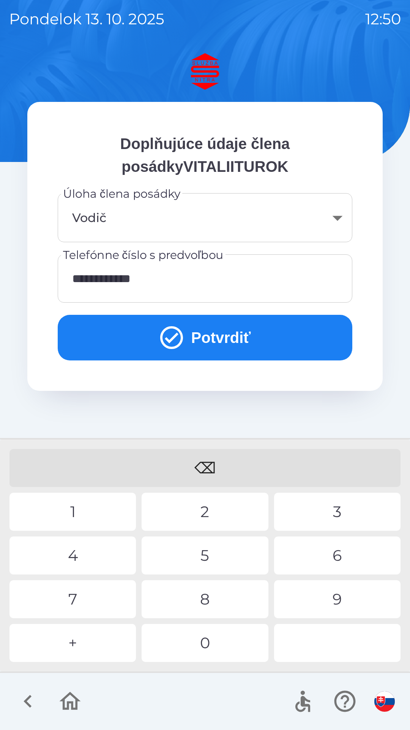
click at [207, 601] on div "8" at bounding box center [205, 599] width 127 height 38
type input "**********"
click at [231, 336] on button "Potvrdiť" at bounding box center [205, 338] width 295 height 46
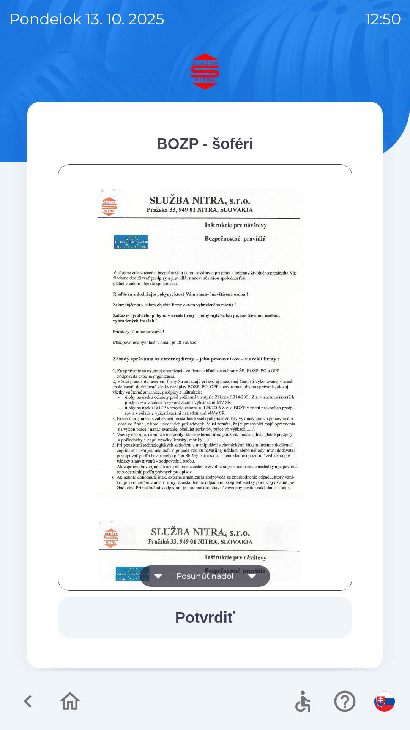
click at [220, 617] on button "Potvrdiť" at bounding box center [205, 617] width 295 height 41
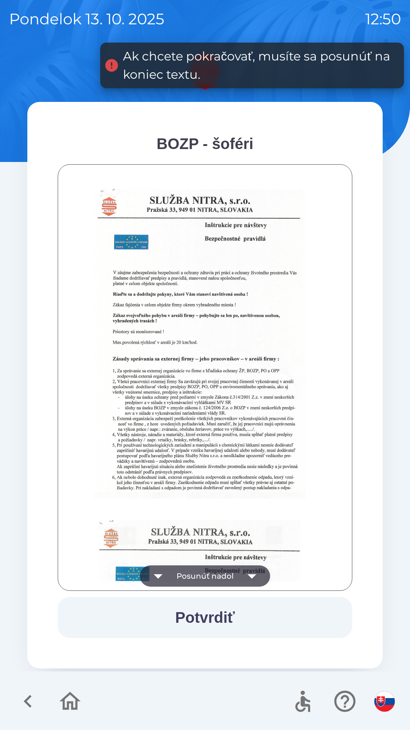
click at [254, 573] on icon "button" at bounding box center [252, 575] width 21 height 21
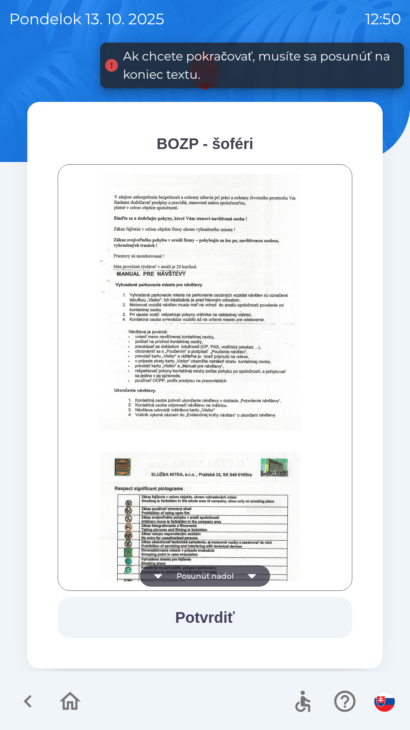
click at [253, 579] on icon "button" at bounding box center [252, 575] width 21 height 21
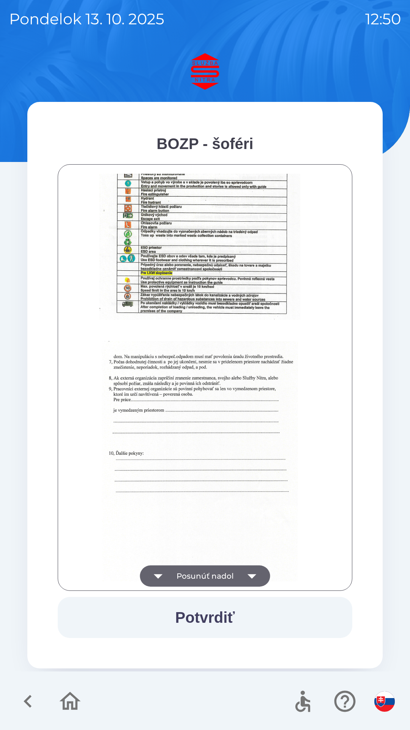
click at [255, 573] on icon "button" at bounding box center [252, 575] width 21 height 21
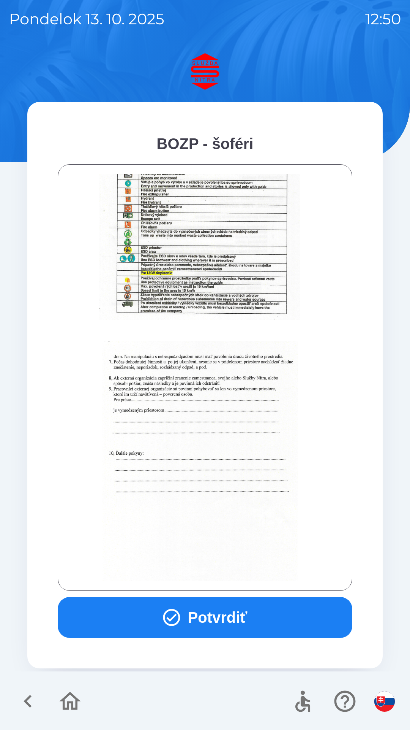
scroll to position [852, 0]
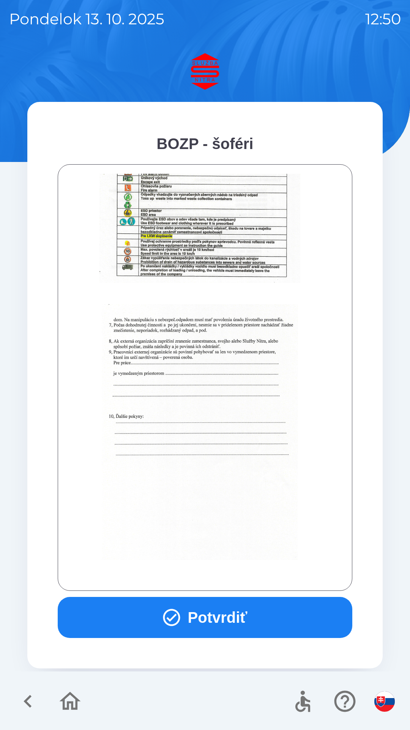
click at [228, 621] on button "Potvrdiť" at bounding box center [205, 617] width 295 height 41
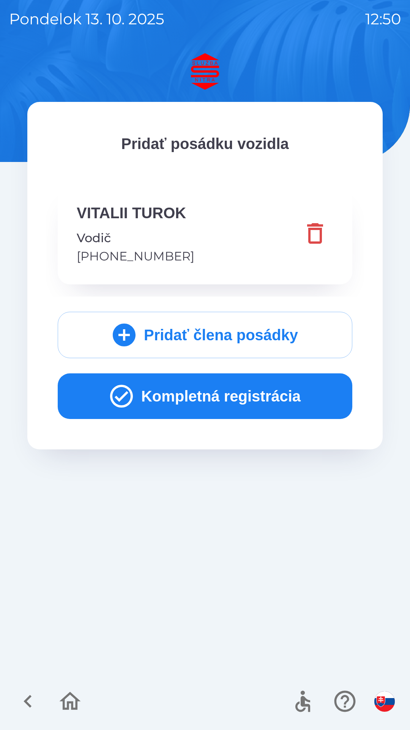
click at [247, 401] on button "Kompletná registrácia" at bounding box center [205, 396] width 295 height 46
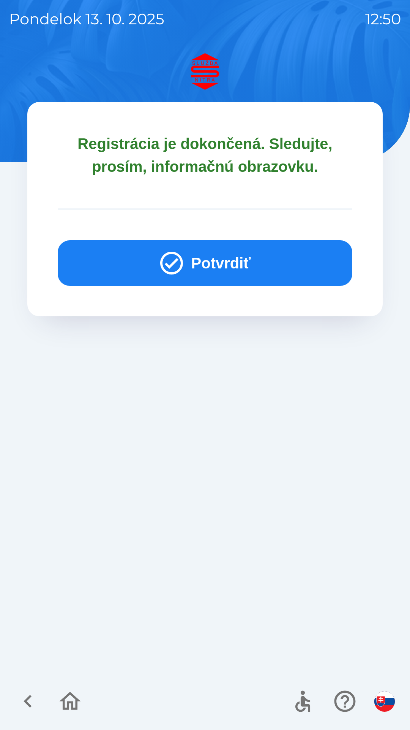
click at [252, 277] on button "Potvrdiť" at bounding box center [205, 263] width 295 height 46
